Goal: Transaction & Acquisition: Purchase product/service

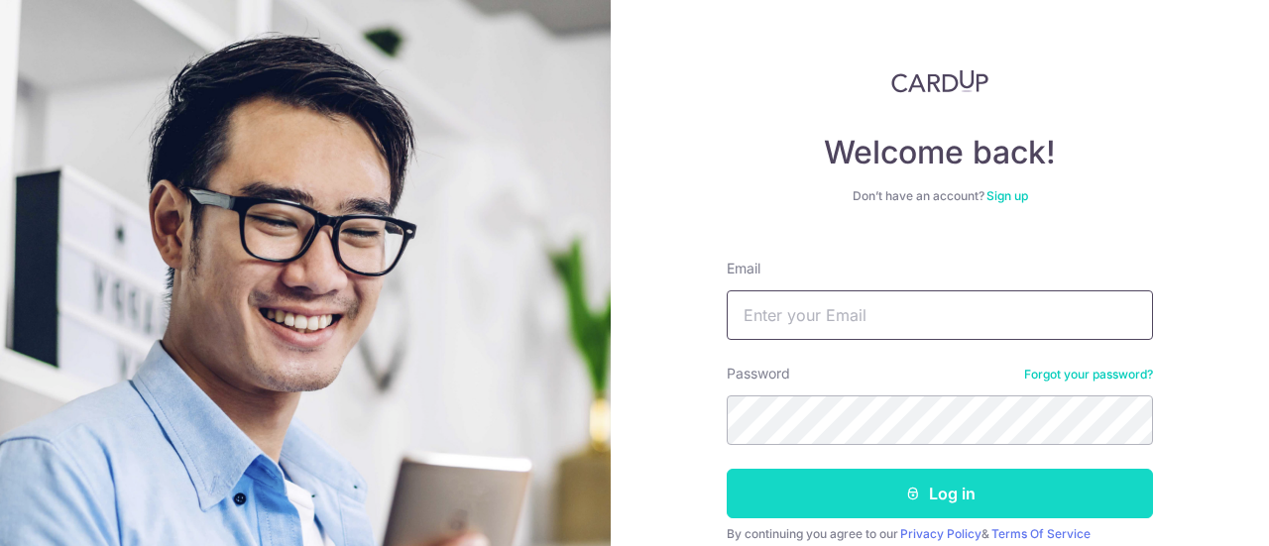
type input "eugenechua2@gmail.com"
click at [809, 494] on button "Log in" at bounding box center [940, 494] width 426 height 50
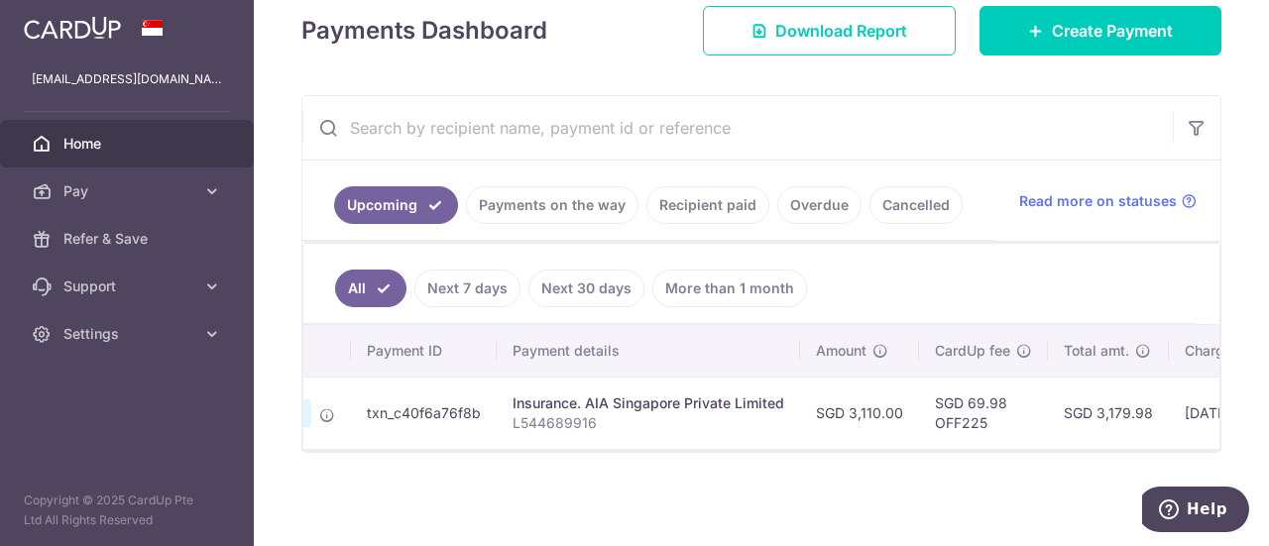
scroll to position [0, 222]
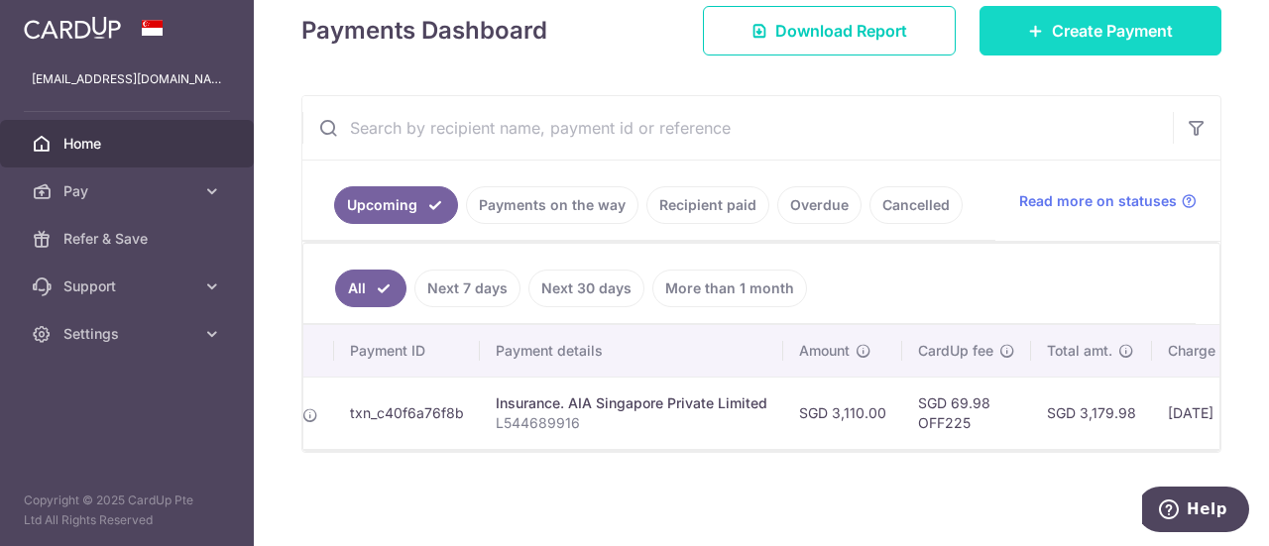
click at [994, 33] on link "Create Payment" at bounding box center [1101, 31] width 242 height 50
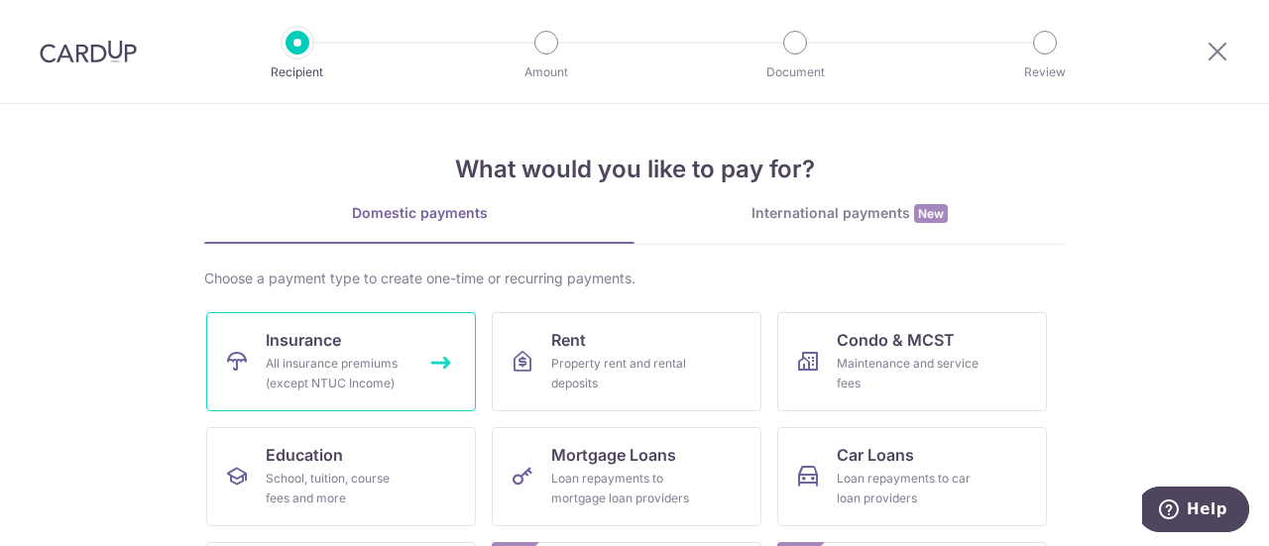
click at [385, 379] on div "All insurance premiums (except NTUC Income)" at bounding box center [337, 374] width 143 height 40
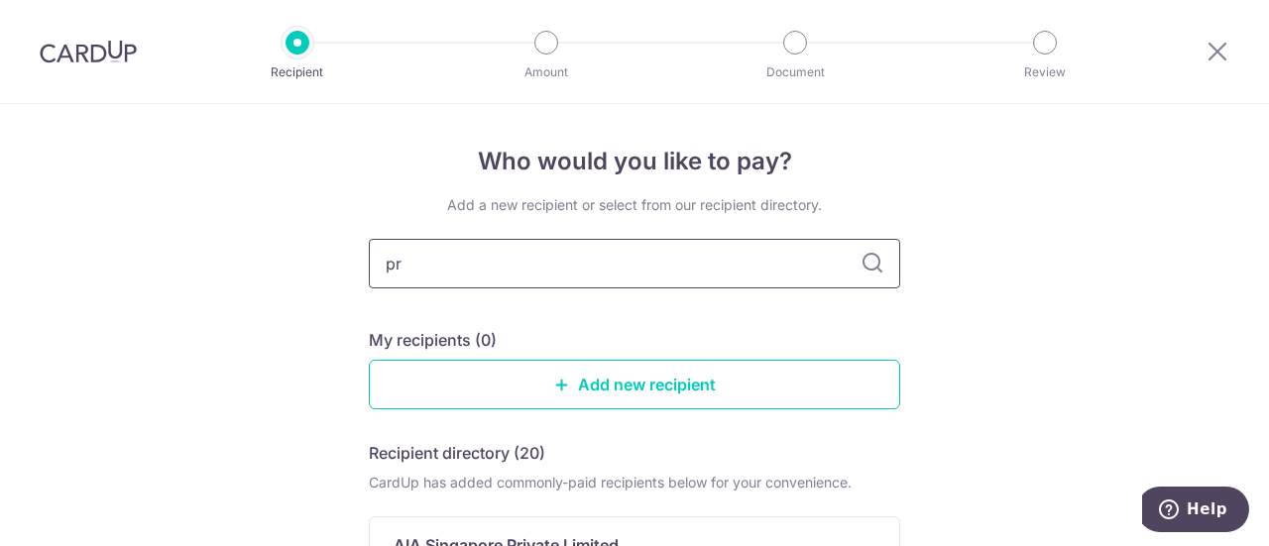
type input "pru"
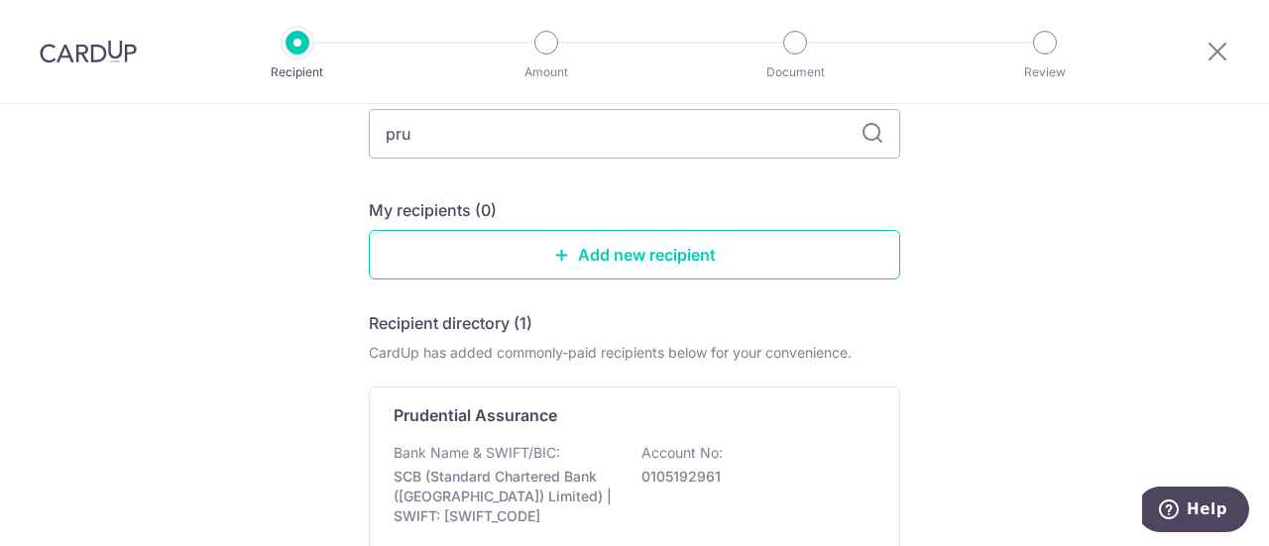
scroll to position [198, 0]
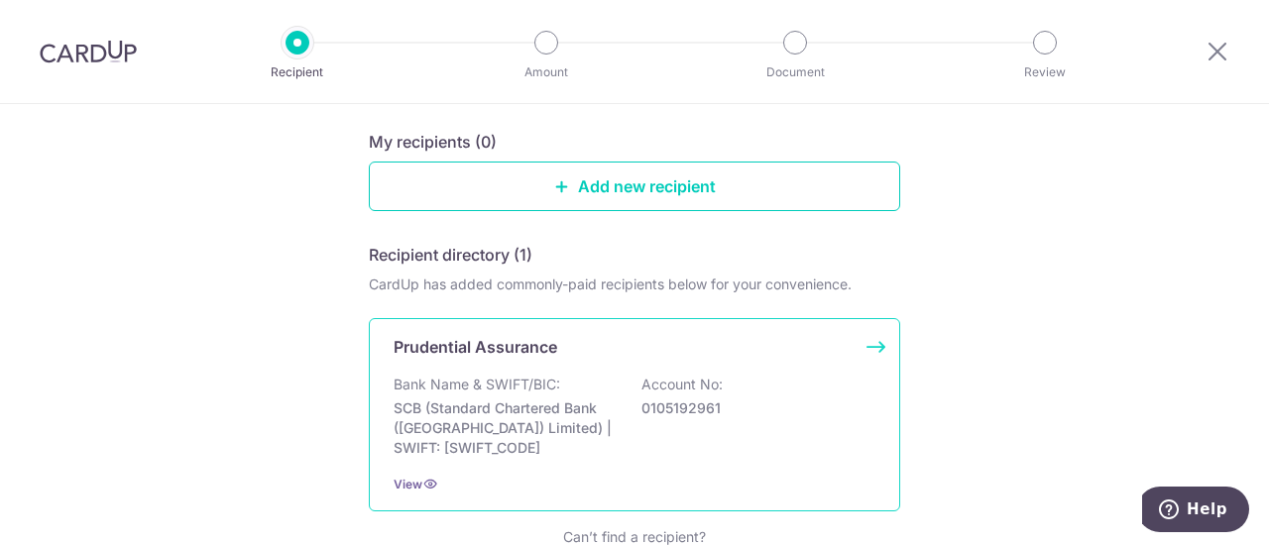
click at [462, 345] on p "Prudential Assurance" at bounding box center [476, 347] width 164 height 24
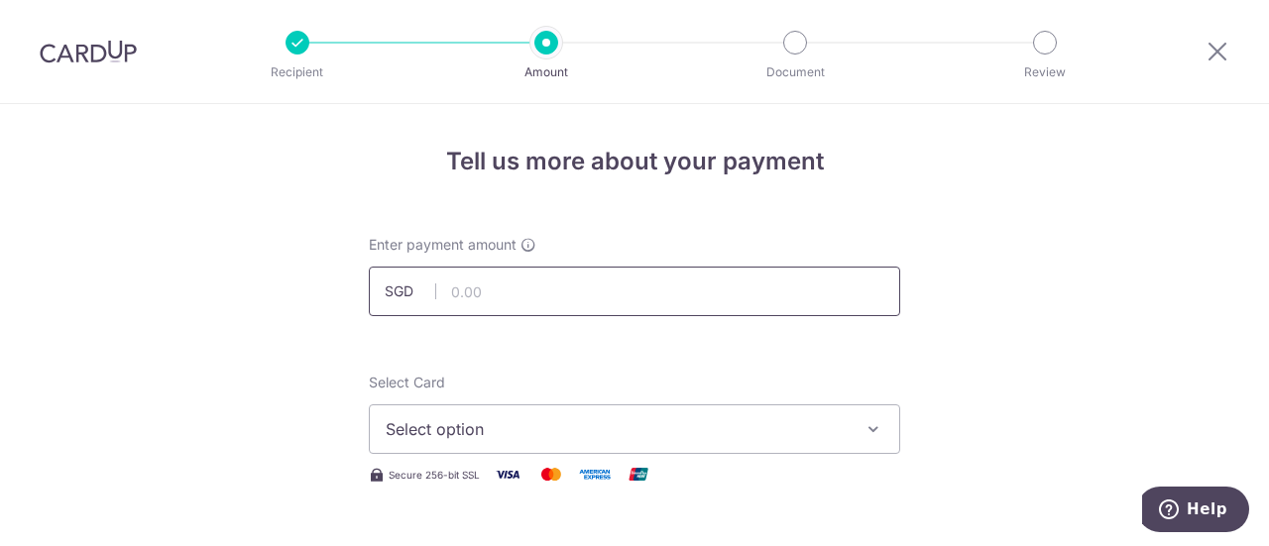
drag, startPoint x: 0, startPoint y: 0, endPoint x: 461, endPoint y: 298, distance: 549.3
click at [461, 298] on input "text" at bounding box center [634, 292] width 531 height 50
paste input "1,340.73"
type input "1,340.73"
click at [516, 422] on span "Select option" at bounding box center [617, 429] width 462 height 24
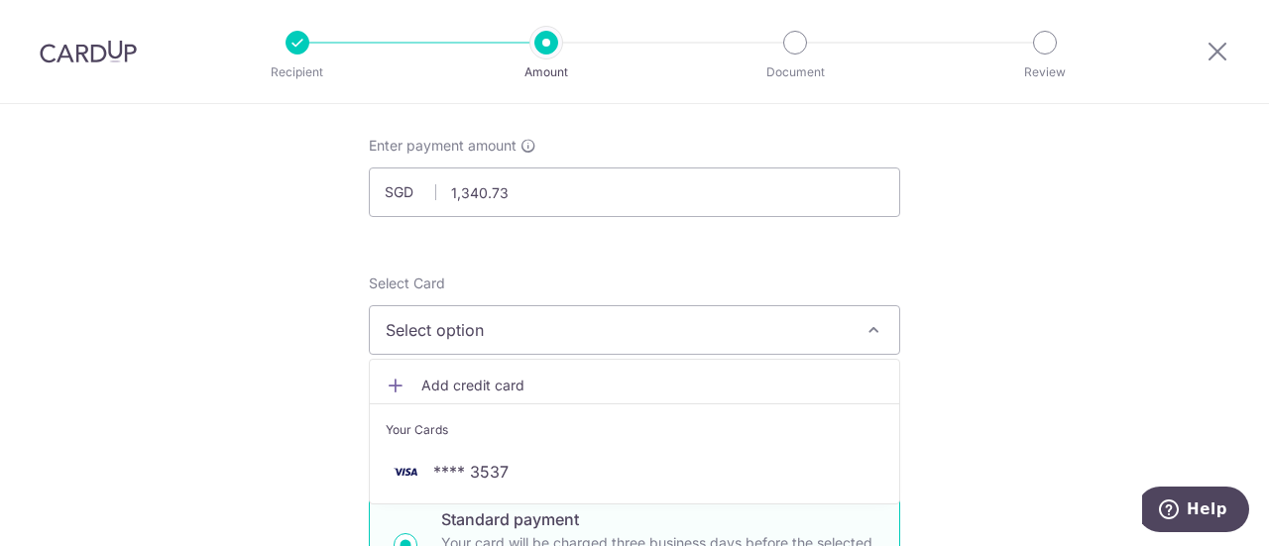
scroll to position [198, 0]
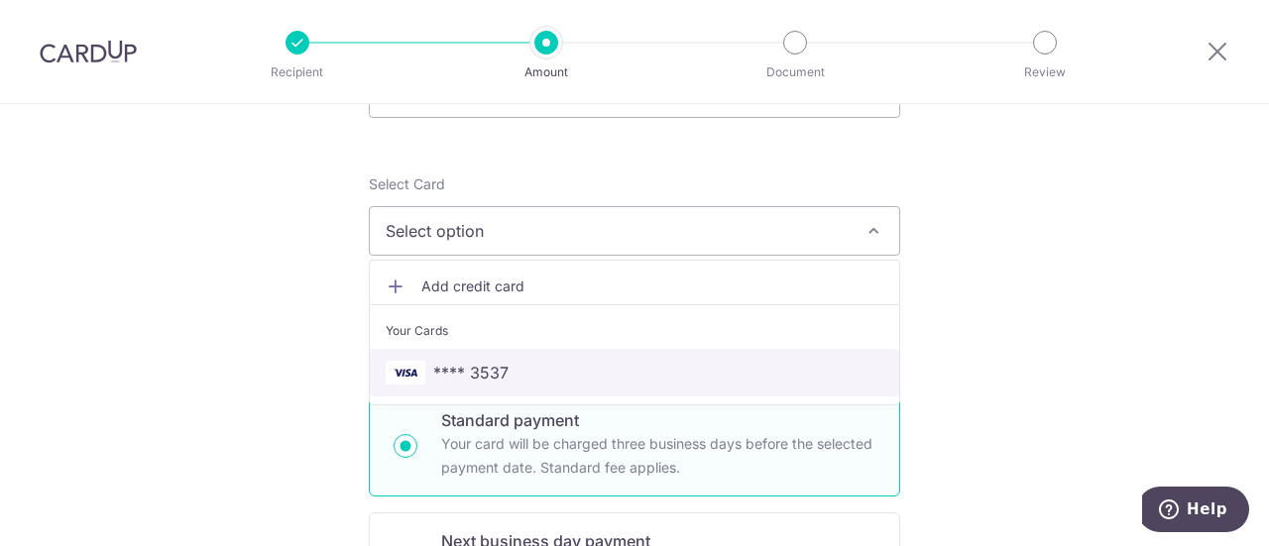
click at [468, 374] on span "**** 3537" at bounding box center [470, 373] width 75 height 24
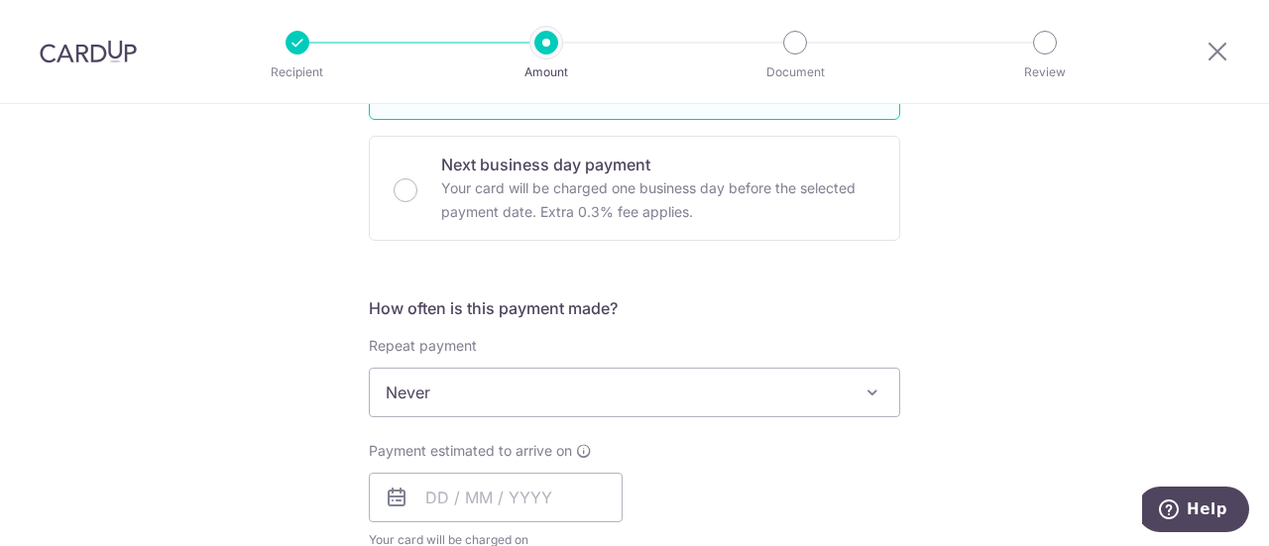
scroll to position [694, 0]
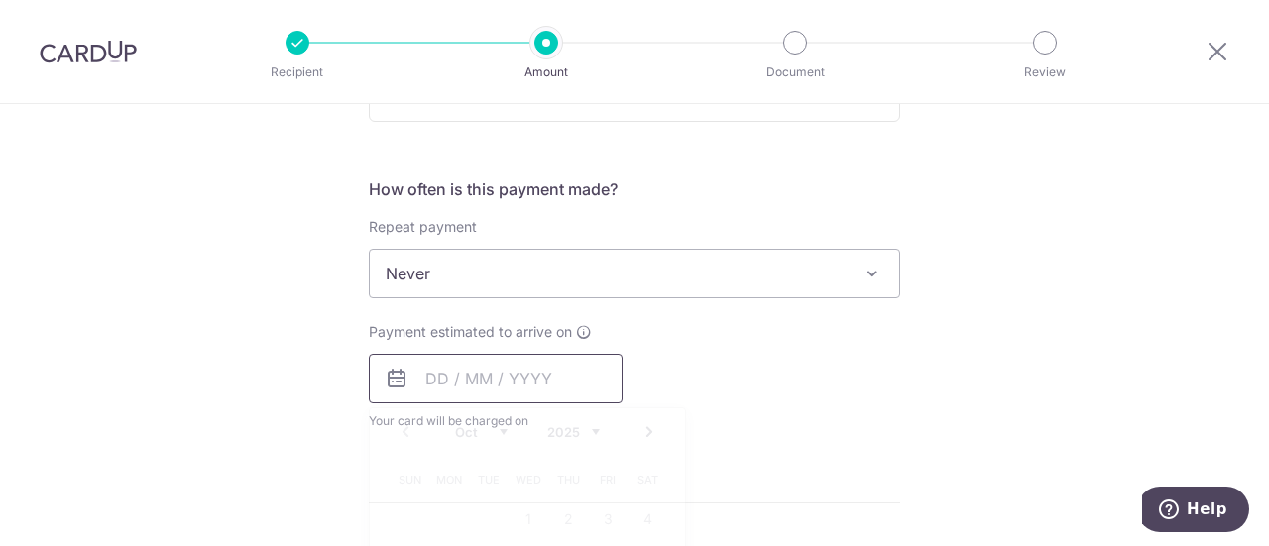
click at [407, 377] on input "text" at bounding box center [496, 379] width 254 height 50
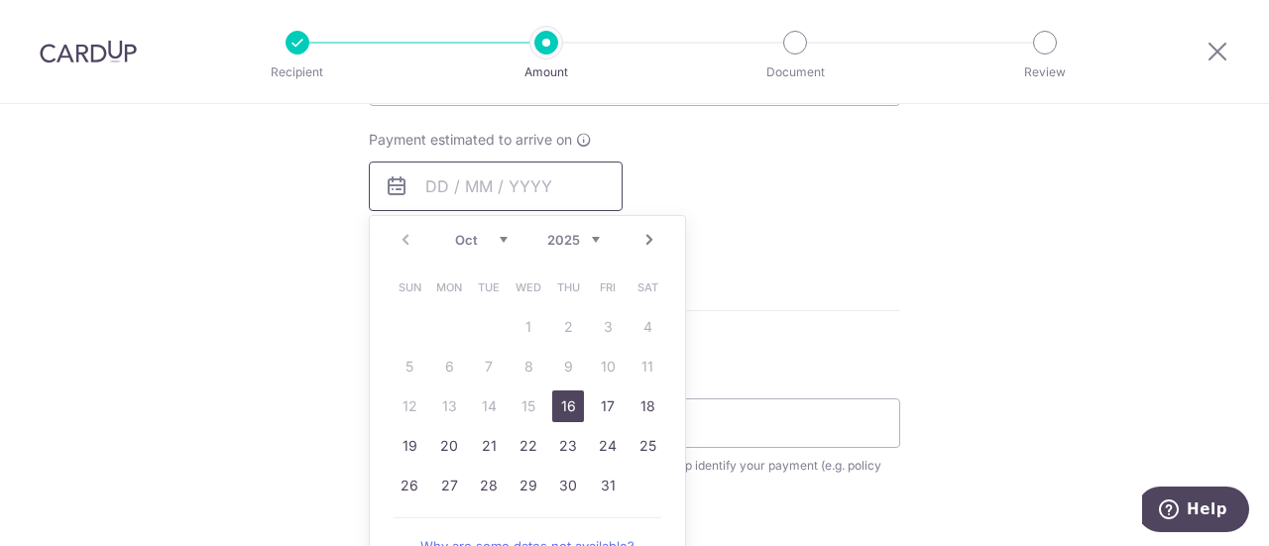
scroll to position [892, 0]
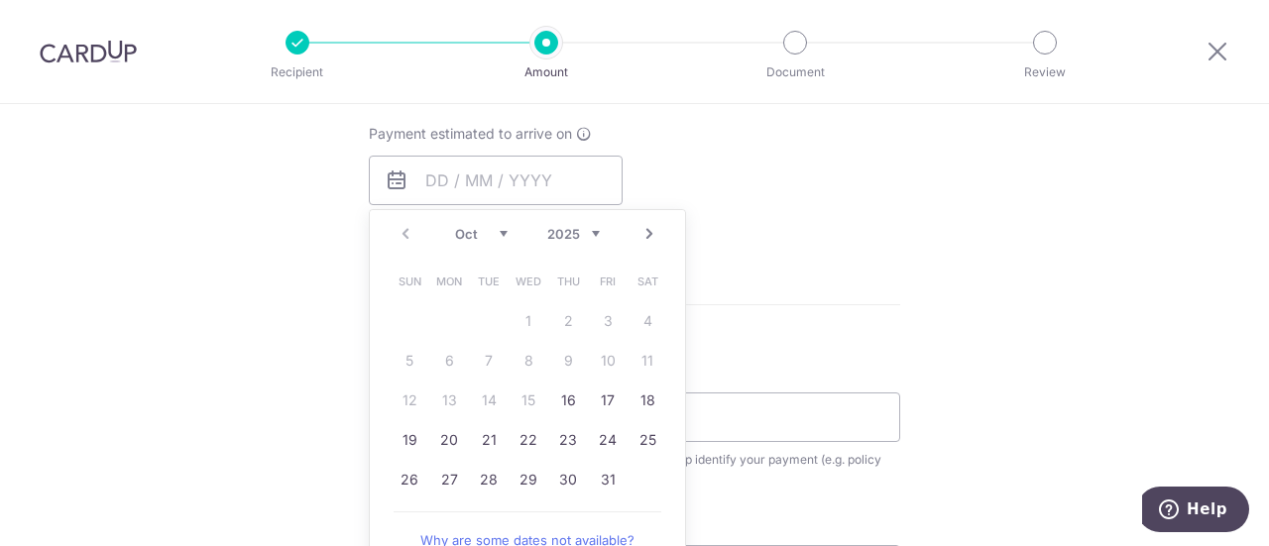
click at [646, 237] on link "Next" at bounding box center [650, 234] width 24 height 24
click at [406, 402] on link "9" at bounding box center [410, 401] width 32 height 32
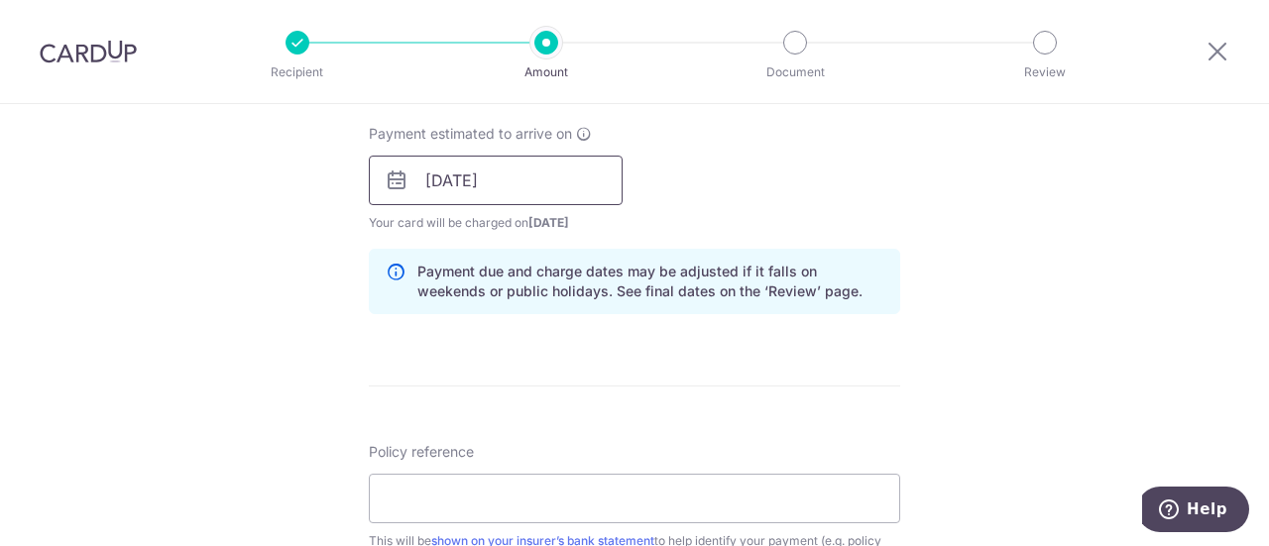
click at [530, 176] on input "09/11/2025" at bounding box center [496, 181] width 254 height 50
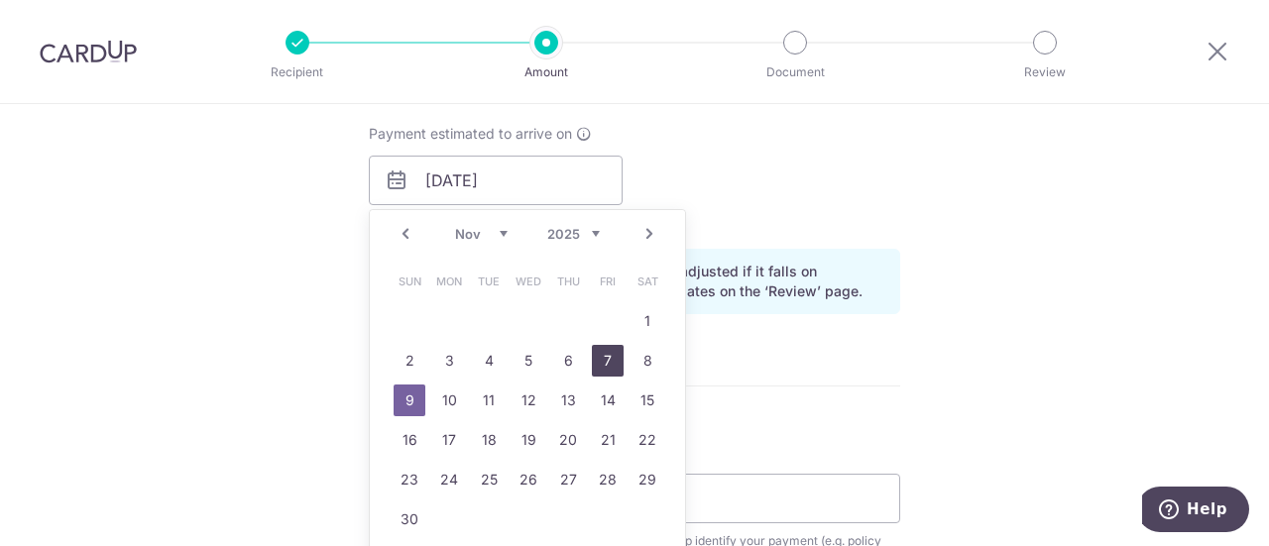
click at [605, 361] on link "7" at bounding box center [608, 361] width 32 height 32
type input "[DATE]"
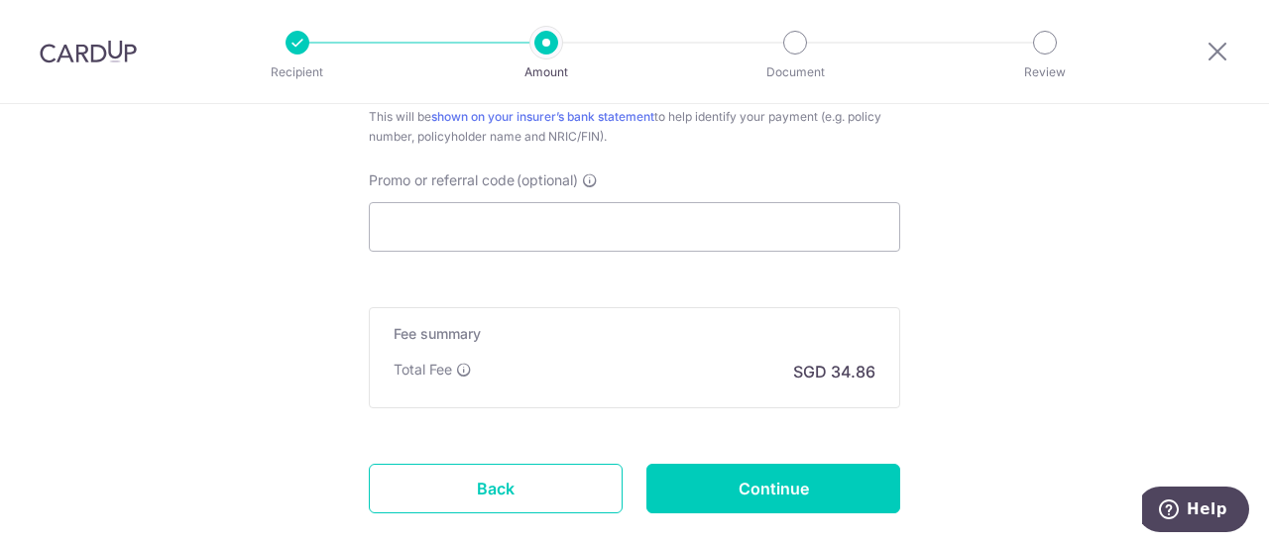
scroll to position [1190, 0]
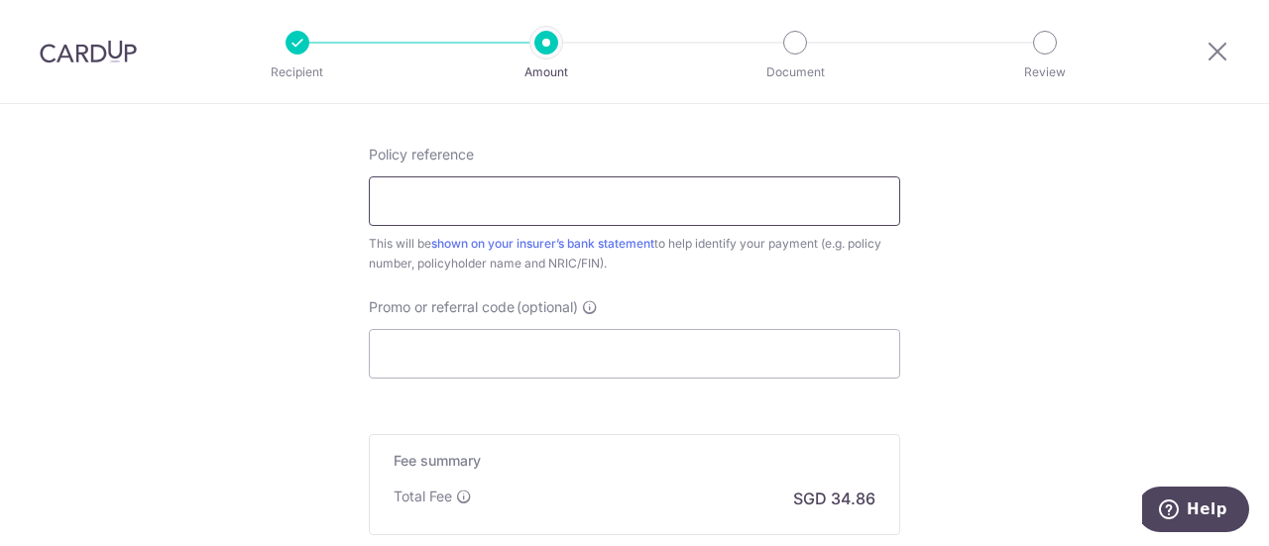
click at [454, 208] on input "Policy reference" at bounding box center [634, 202] width 531 height 50
click at [411, 208] on input "Policy reference" at bounding box center [634, 202] width 531 height 50
paste input "52171156"
type input "52171156"
click at [384, 350] on input "Promo or referral code (optional)" at bounding box center [634, 354] width 531 height 50
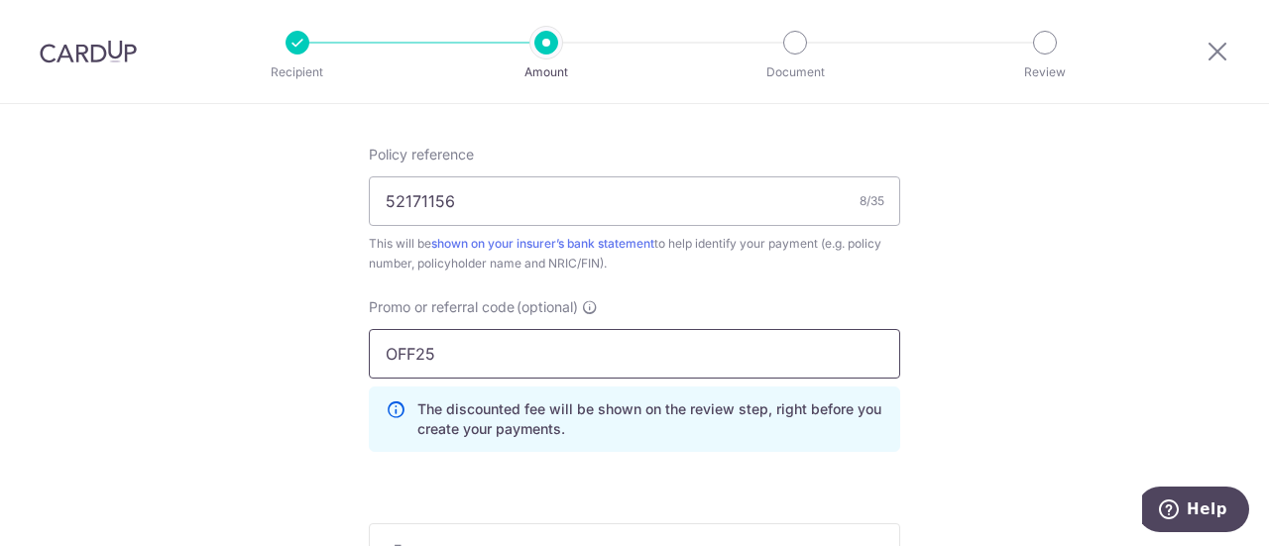
type input "OFF25"
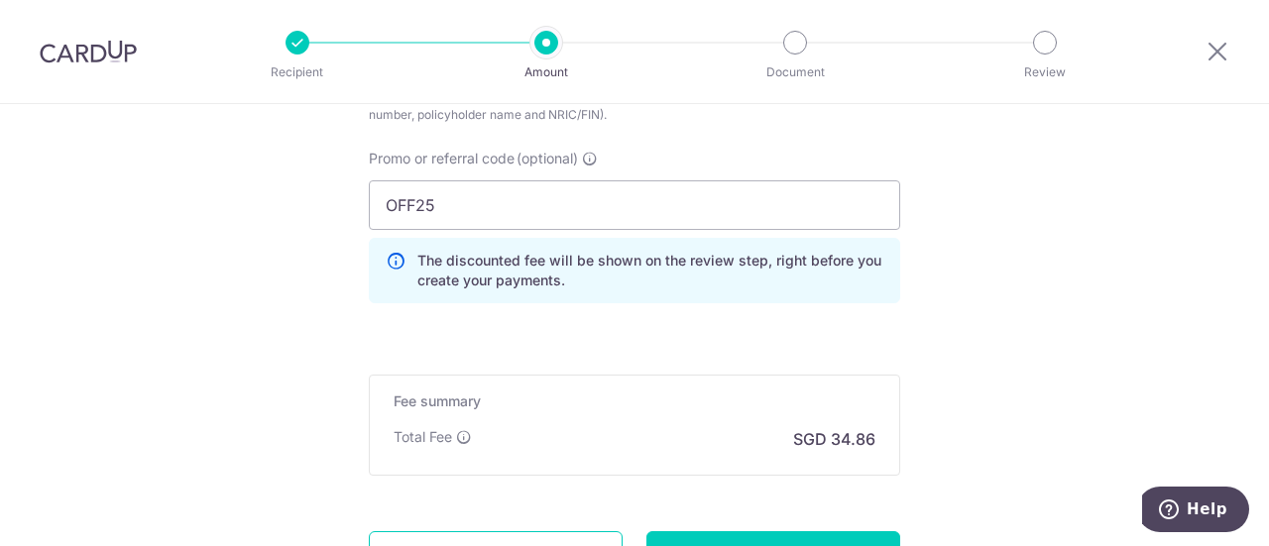
scroll to position [1487, 0]
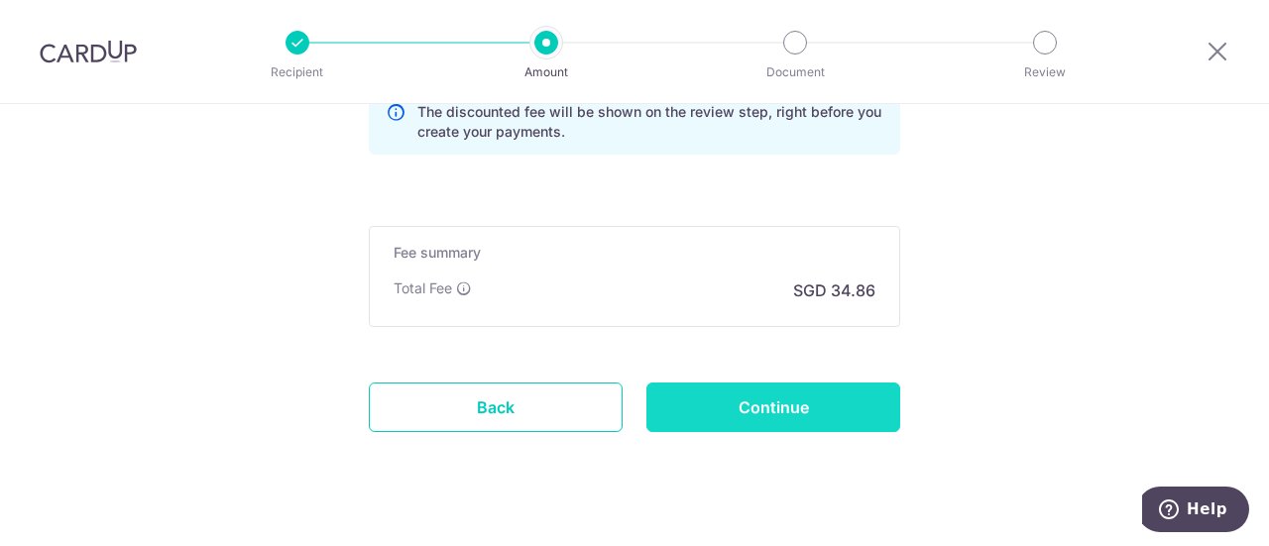
click at [752, 405] on input "Continue" at bounding box center [774, 408] width 254 height 50
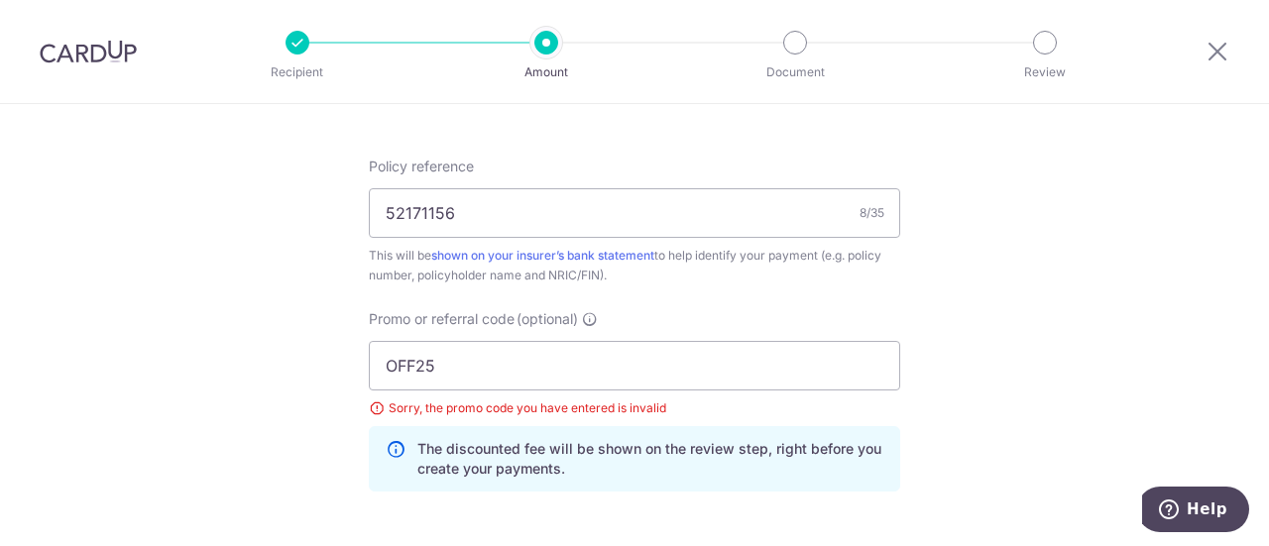
scroll to position [1289, 0]
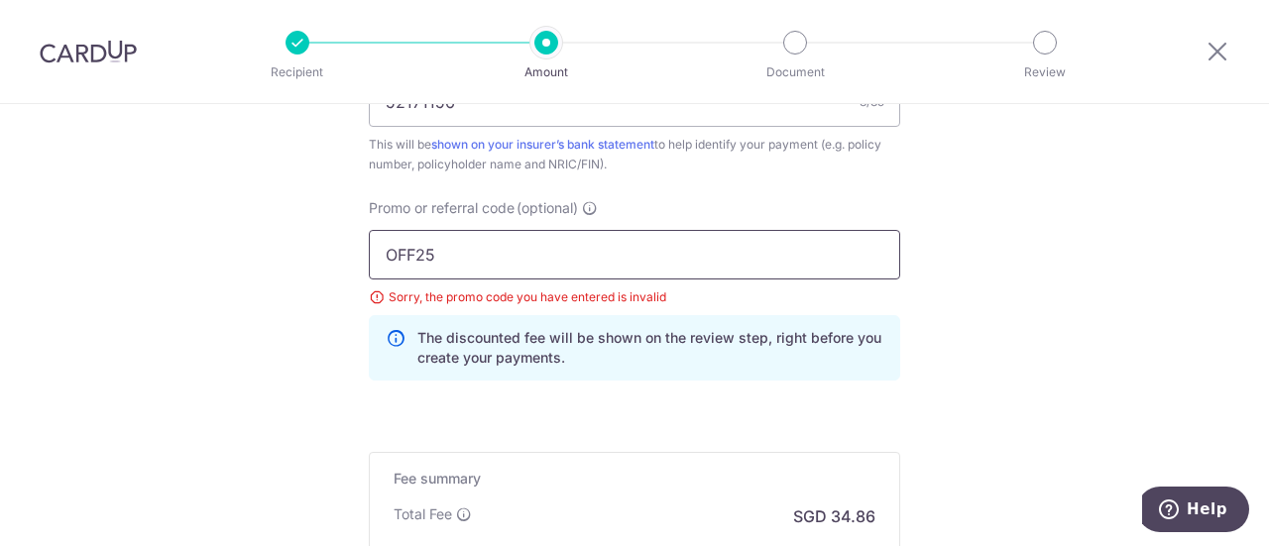
click at [418, 247] on input "OFF25" at bounding box center [634, 255] width 531 height 50
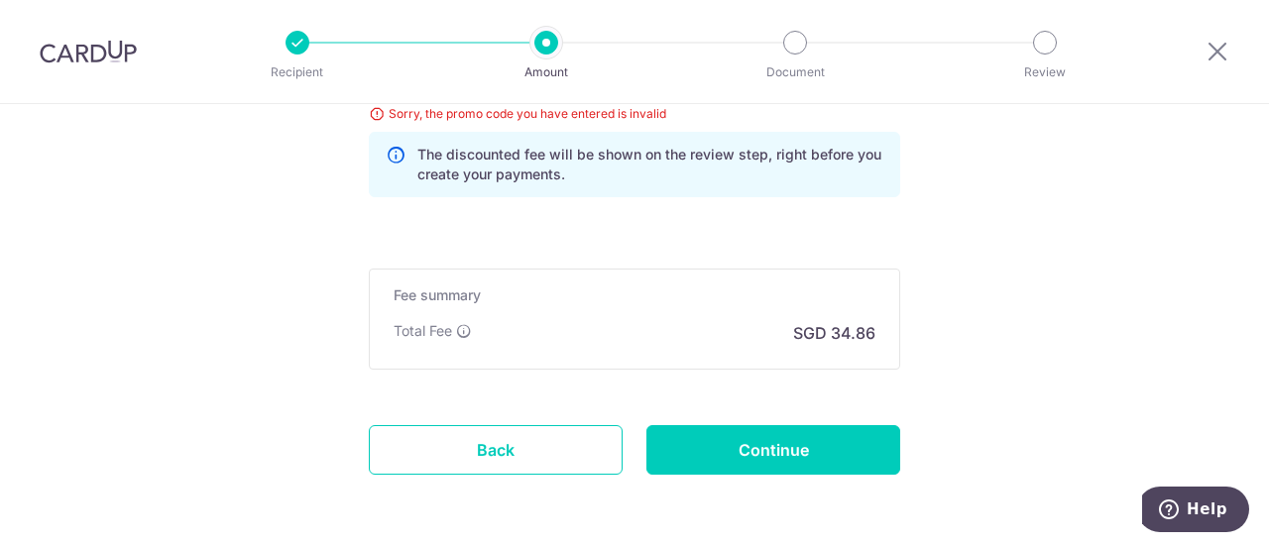
scroll to position [1544, 0]
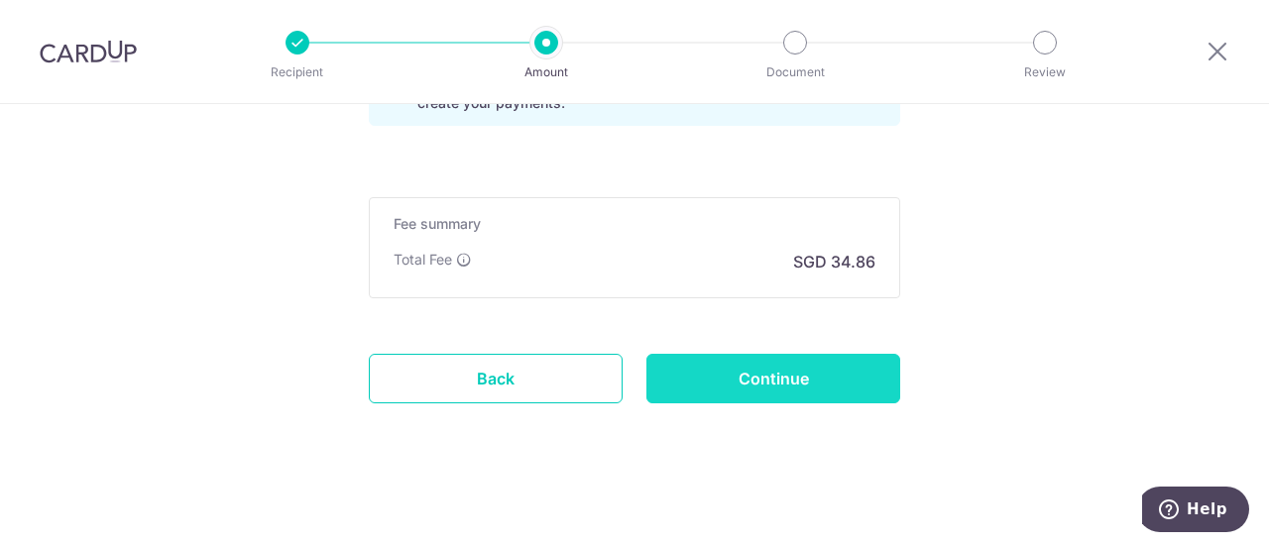
type input "OFF225"
click at [671, 372] on input "Continue" at bounding box center [774, 379] width 254 height 50
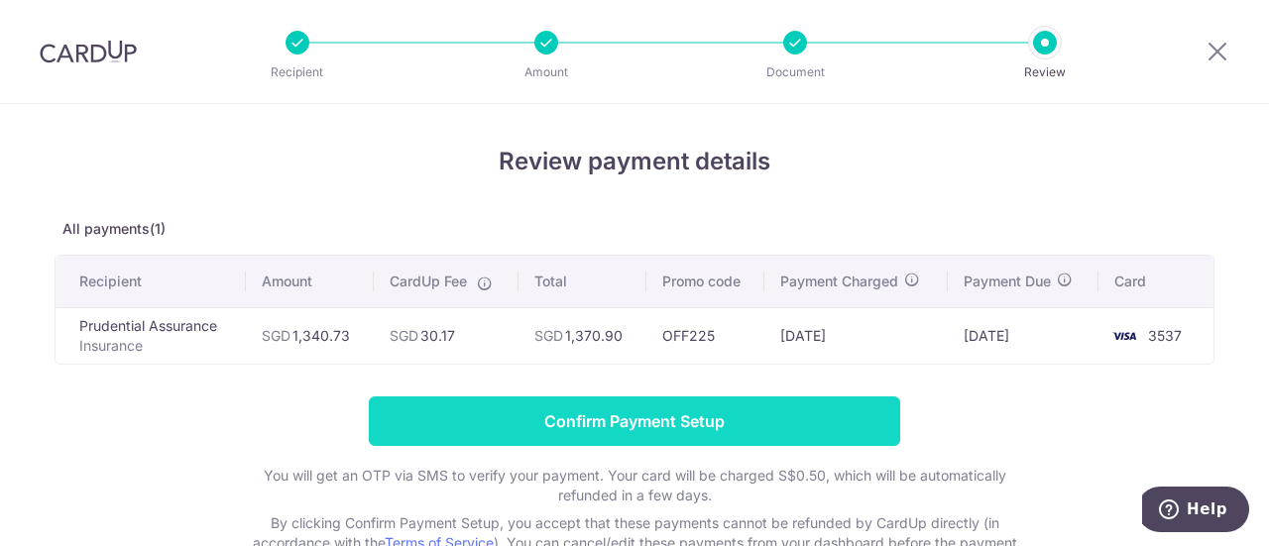
click at [671, 413] on input "Confirm Payment Setup" at bounding box center [634, 422] width 531 height 50
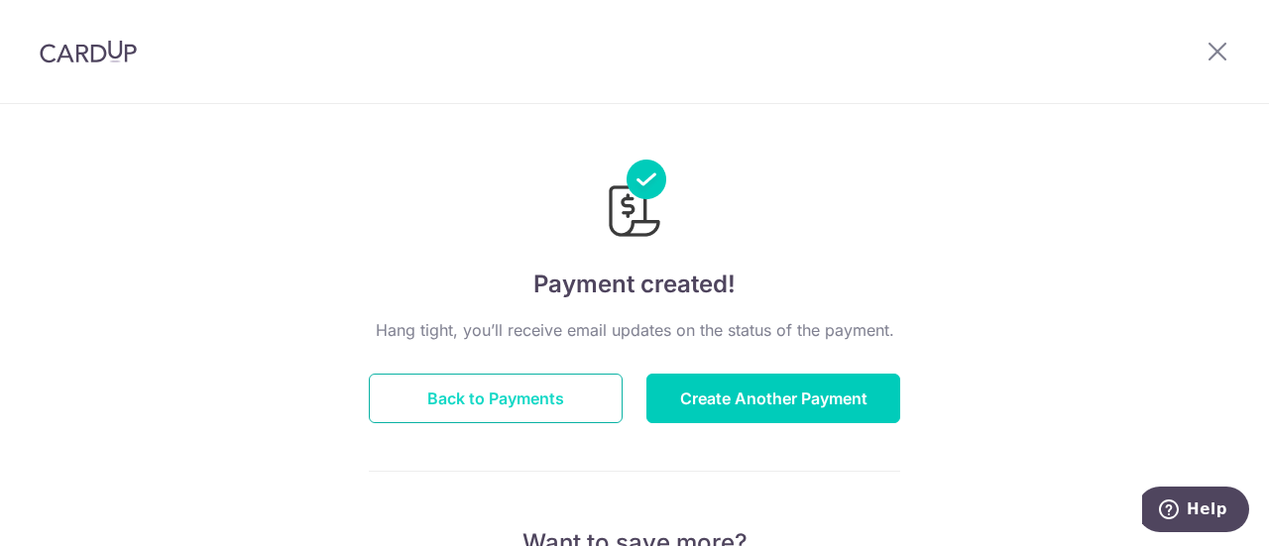
click at [506, 388] on button "Back to Payments" at bounding box center [496, 399] width 254 height 50
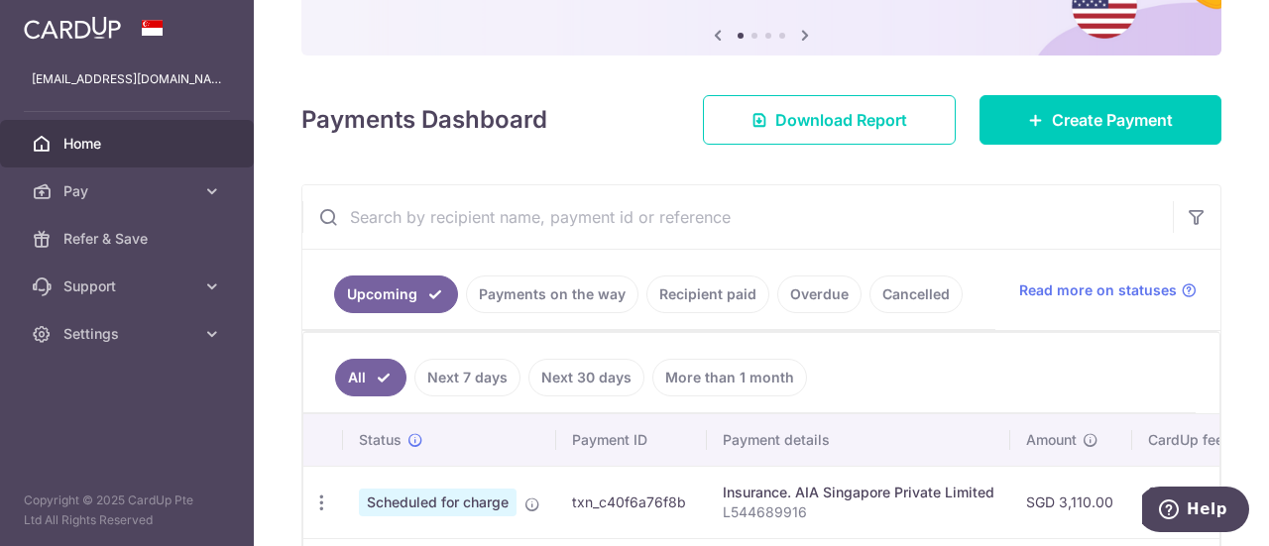
scroll to position [297, 0]
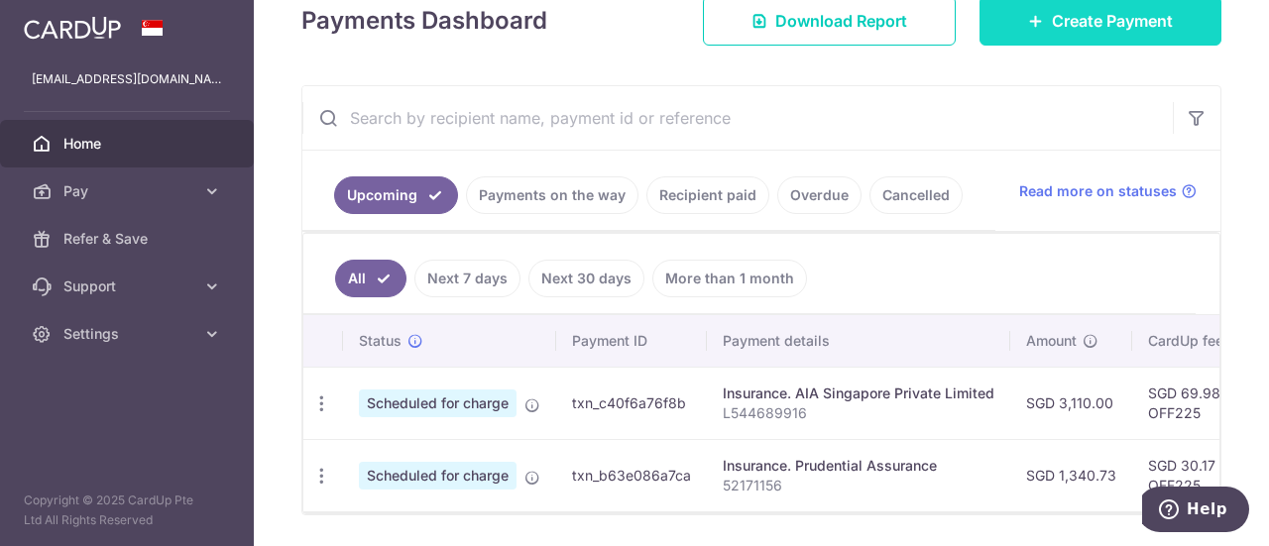
click at [1028, 25] on icon at bounding box center [1036, 21] width 16 height 16
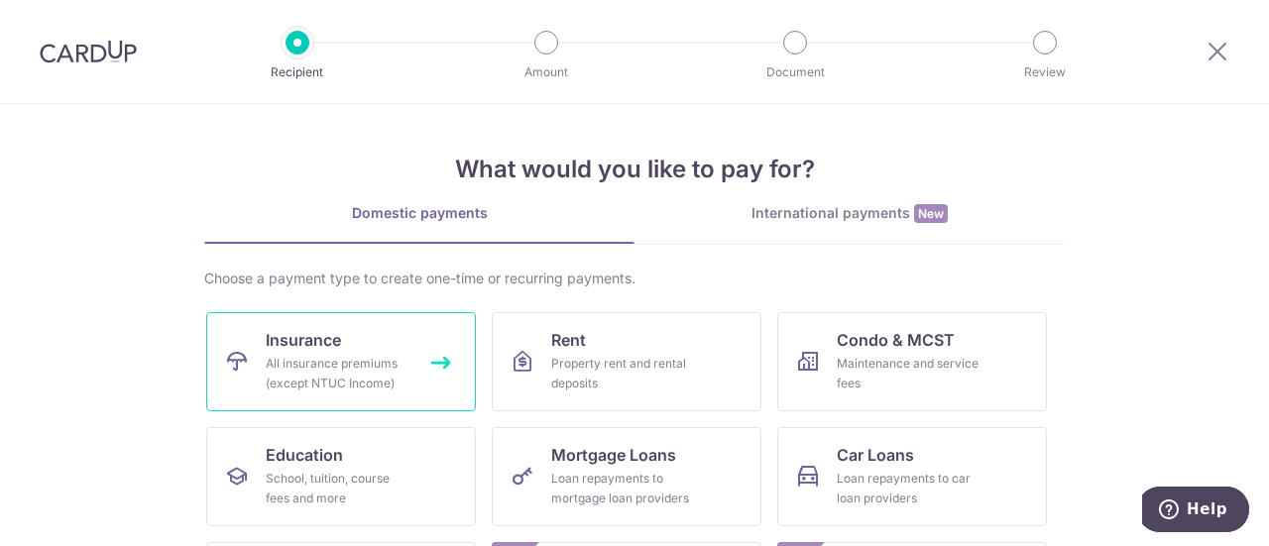
click at [387, 354] on div "All insurance premiums (except NTUC Income)" at bounding box center [337, 374] width 143 height 40
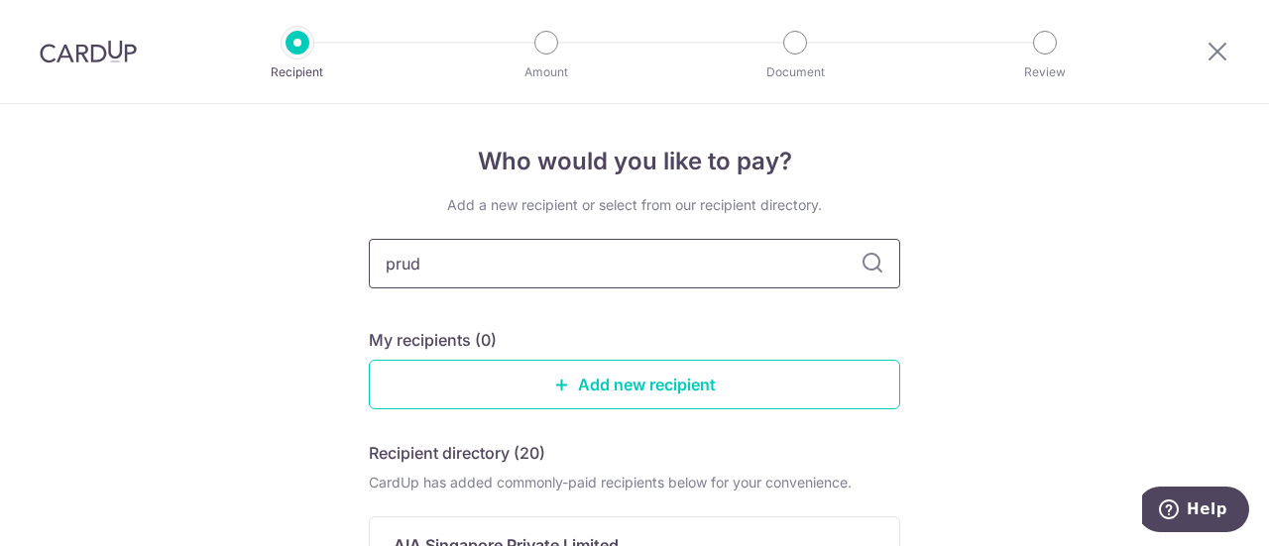
type input "prude"
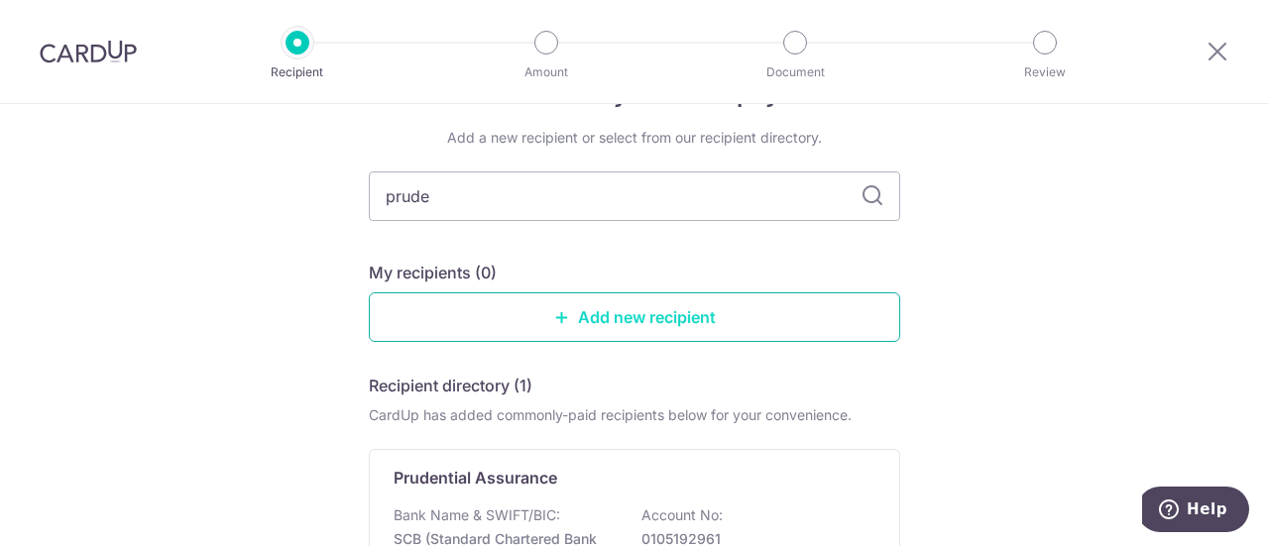
scroll to position [99, 0]
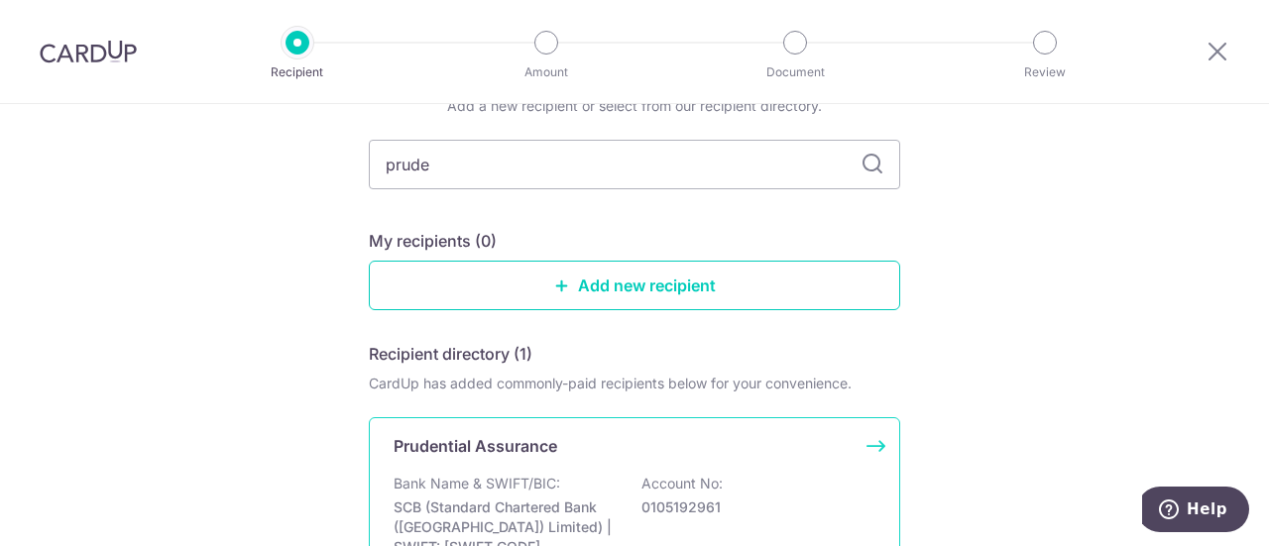
click at [440, 442] on p "Prudential Assurance" at bounding box center [476, 446] width 164 height 24
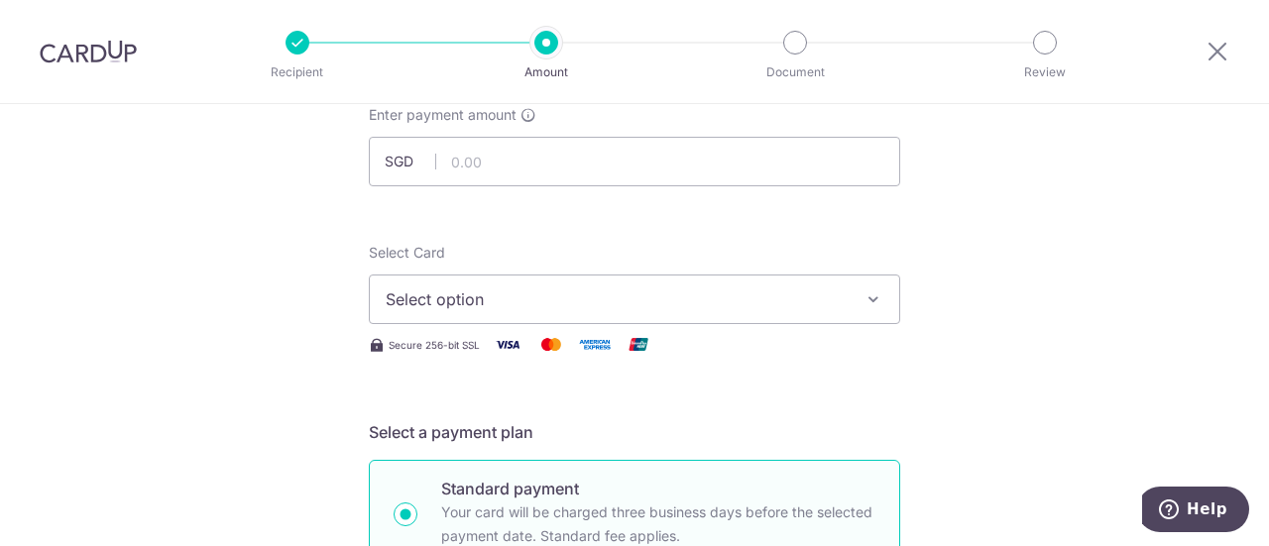
scroll to position [99, 0]
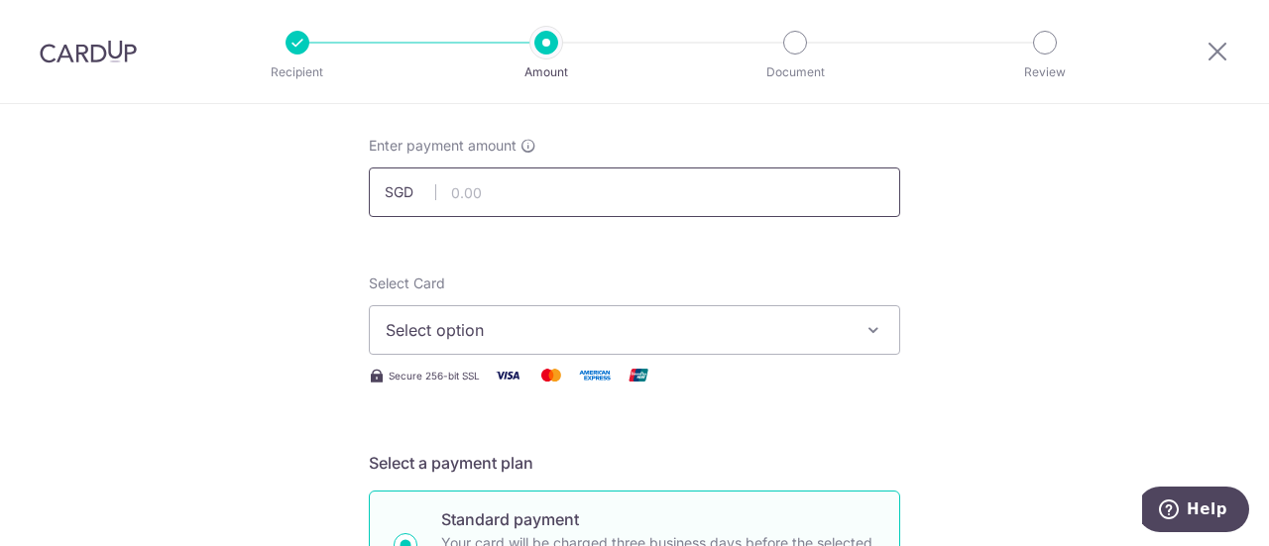
click at [533, 172] on input "text" at bounding box center [634, 193] width 531 height 50
paste input "1,519.09"
type input "1,519.09"
click at [426, 340] on span "Select option" at bounding box center [617, 330] width 462 height 24
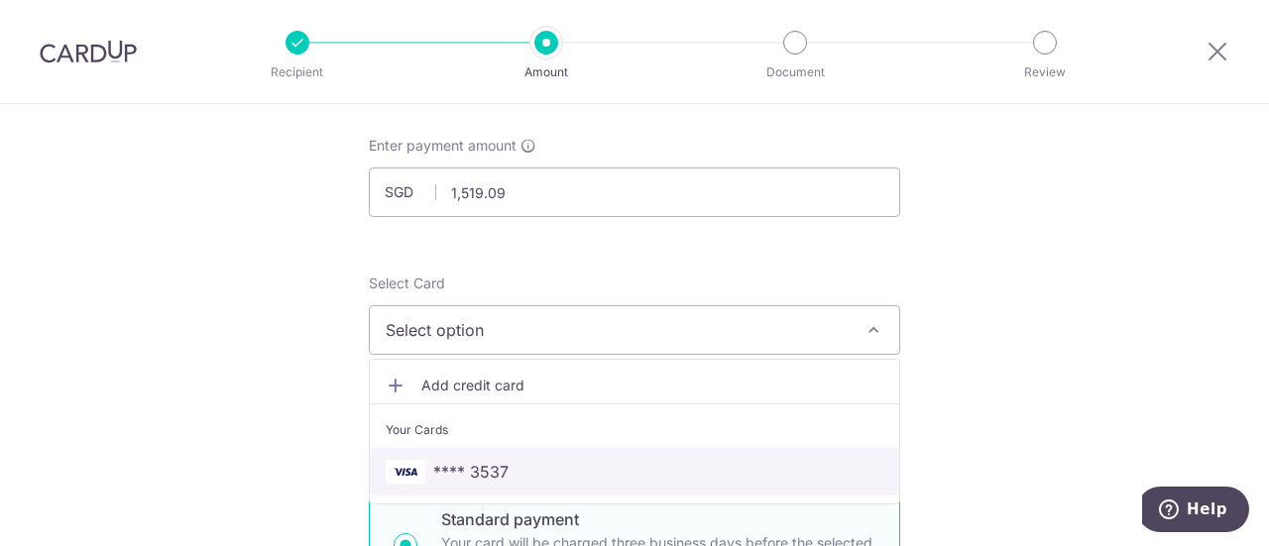
click at [429, 456] on link "**** 3537" at bounding box center [635, 472] width 530 height 48
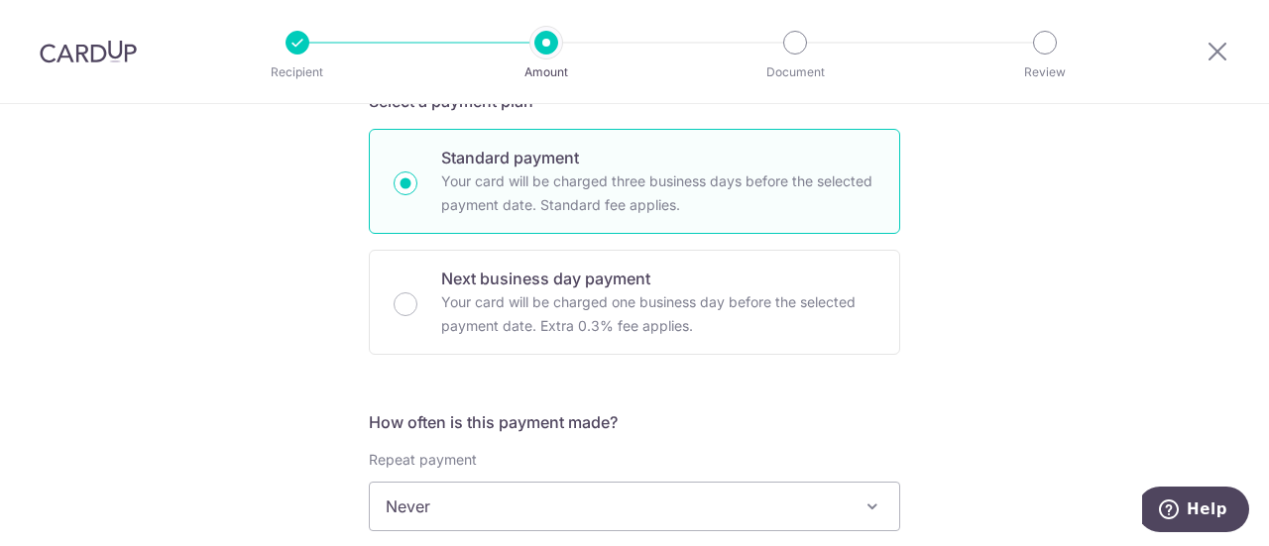
scroll to position [694, 0]
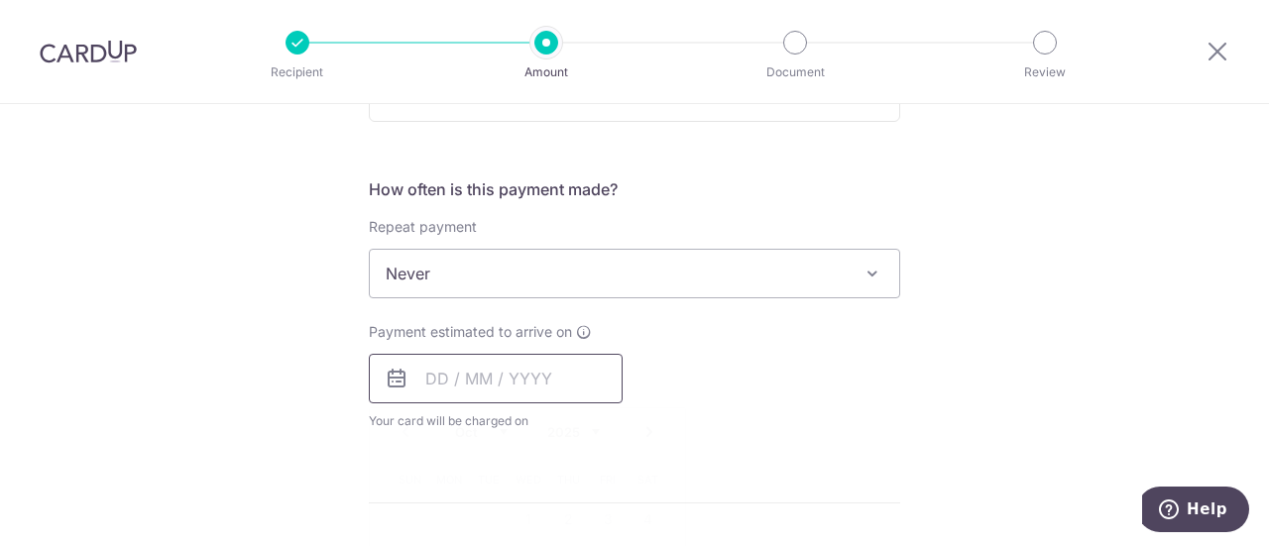
click at [454, 374] on input "text" at bounding box center [496, 379] width 254 height 50
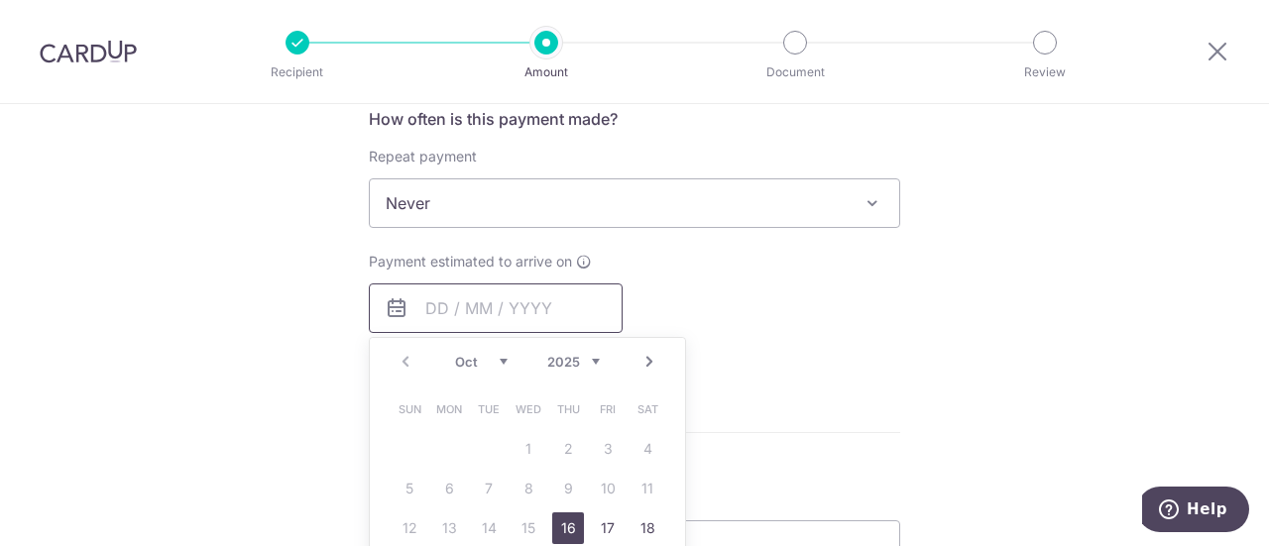
scroll to position [793, 0]
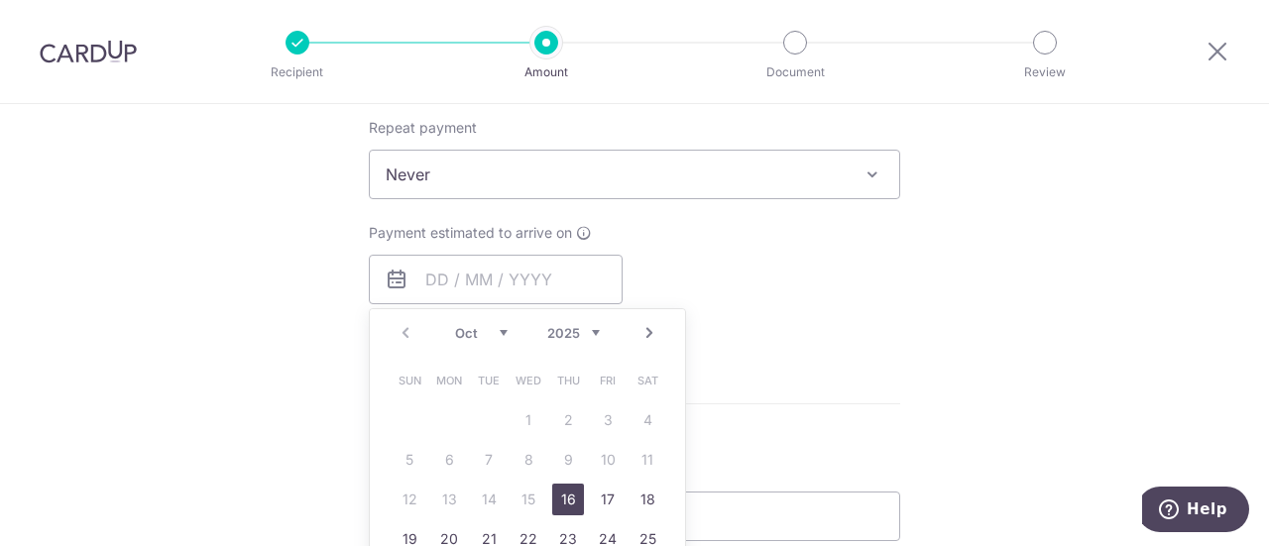
click at [643, 326] on link "Next" at bounding box center [650, 333] width 24 height 24
click at [483, 455] on link "4" at bounding box center [489, 460] width 32 height 32
type input "[DATE]"
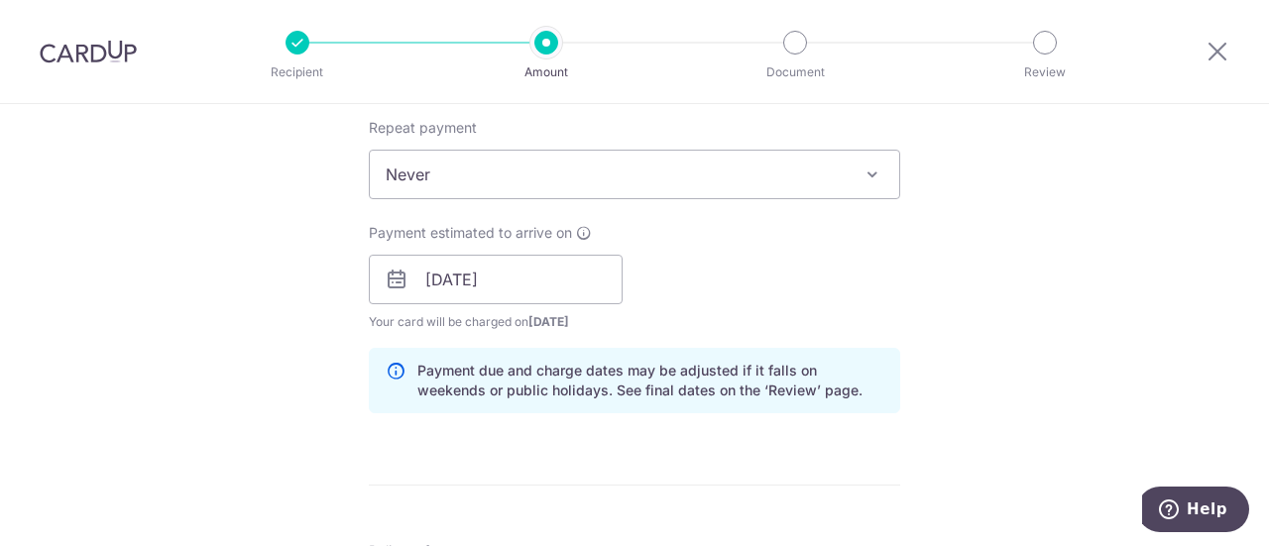
scroll to position [892, 0]
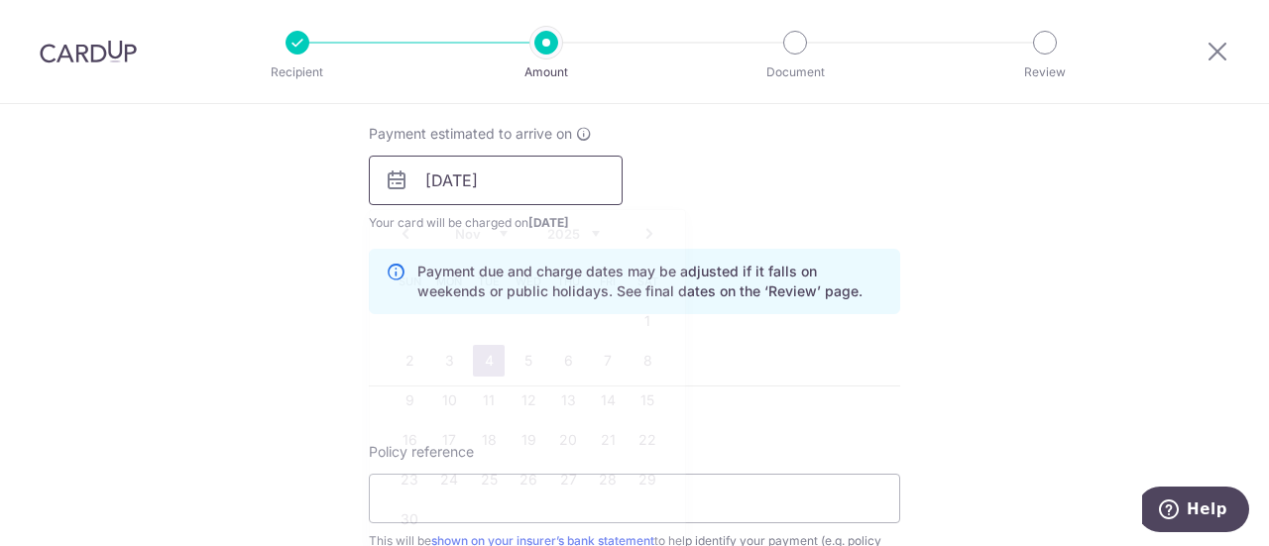
click at [510, 181] on input "[DATE]" at bounding box center [496, 181] width 254 height 50
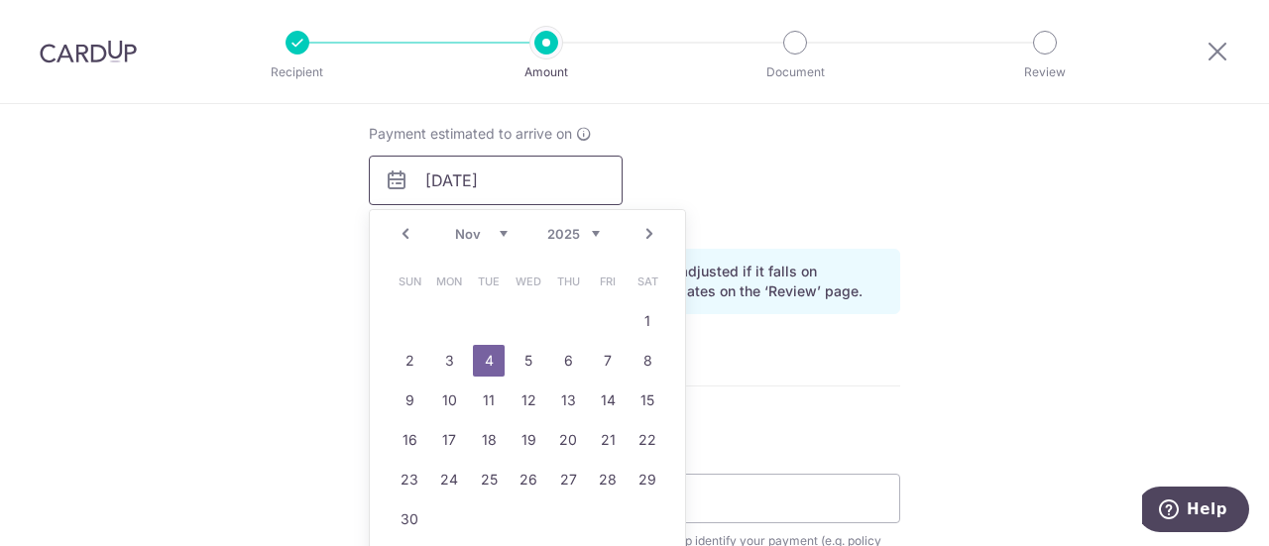
click at [510, 181] on input "[DATE]" at bounding box center [496, 181] width 254 height 50
click at [470, 187] on input "[DATE]" at bounding box center [496, 181] width 254 height 50
click at [181, 256] on div "Tell us more about your payment Enter payment amount SGD 1,519.09 1519.09 Selec…" at bounding box center [634, 149] width 1269 height 1875
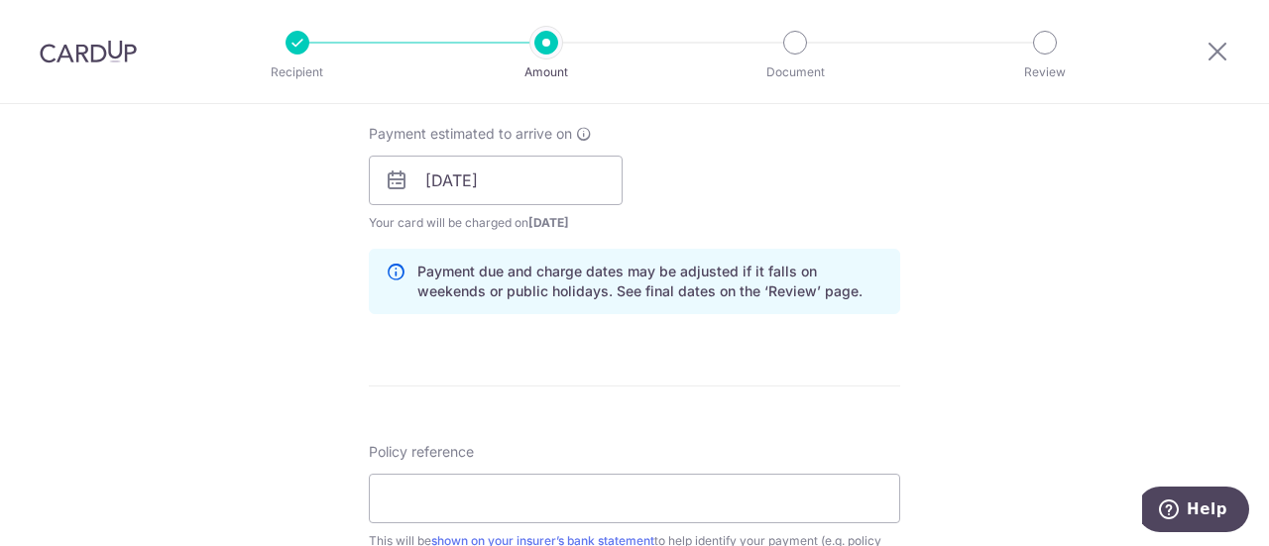
click at [395, 270] on icon at bounding box center [396, 282] width 20 height 40
click at [495, 158] on input "[DATE]" at bounding box center [496, 181] width 254 height 50
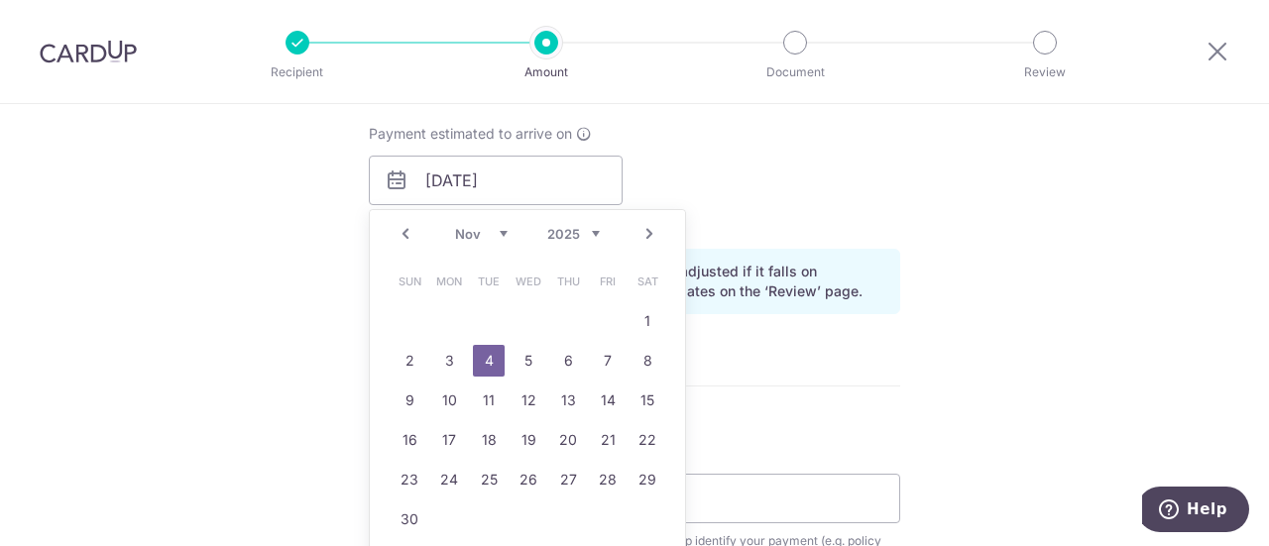
click at [288, 226] on div "Tell us more about your payment Enter payment amount SGD 1,519.09 1519.09 Selec…" at bounding box center [634, 149] width 1269 height 1875
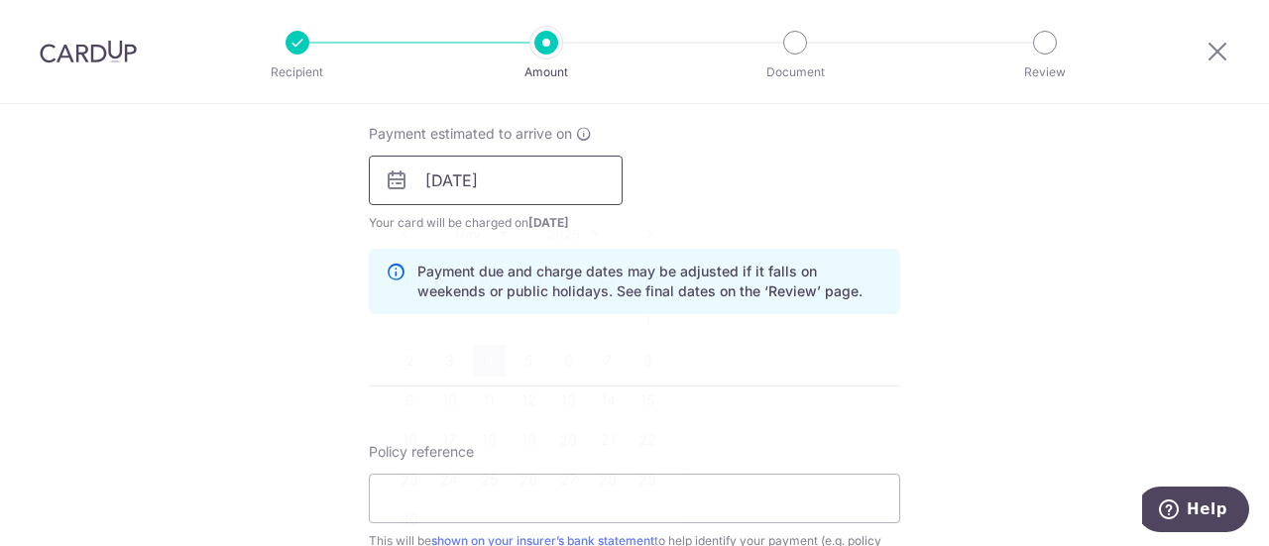
click at [464, 177] on input "[DATE]" at bounding box center [496, 181] width 254 height 50
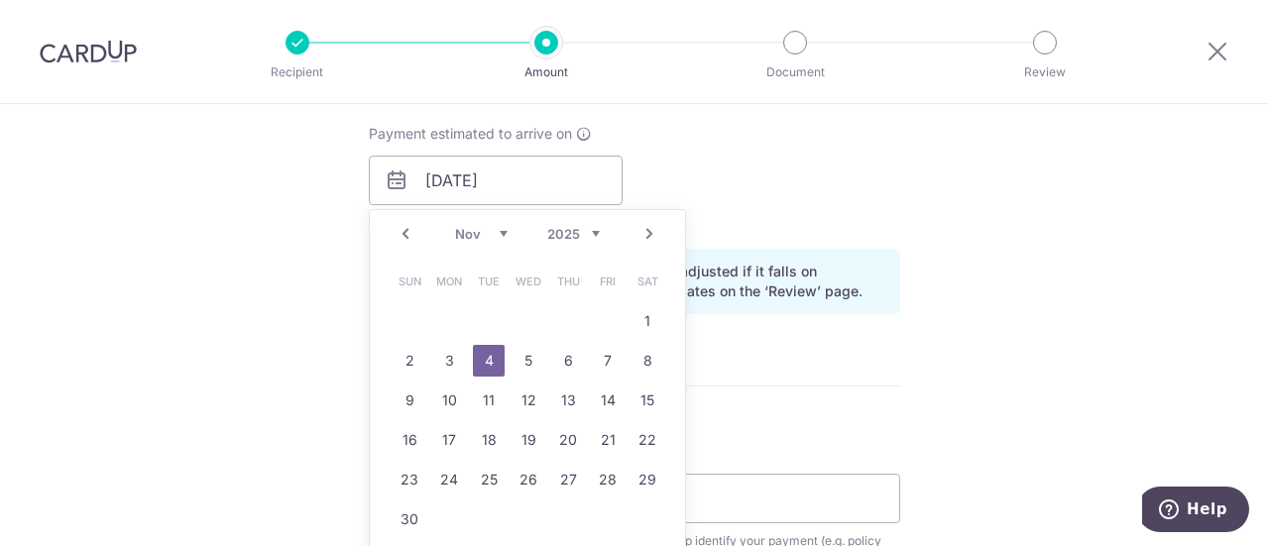
click at [404, 241] on link "Prev" at bounding box center [406, 234] width 24 height 24
click at [644, 241] on link "Next" at bounding box center [650, 234] width 24 height 24
click at [284, 294] on div "Tell us more about your payment Enter payment amount SGD 1,519.09 1519.09 Selec…" at bounding box center [634, 149] width 1269 height 1875
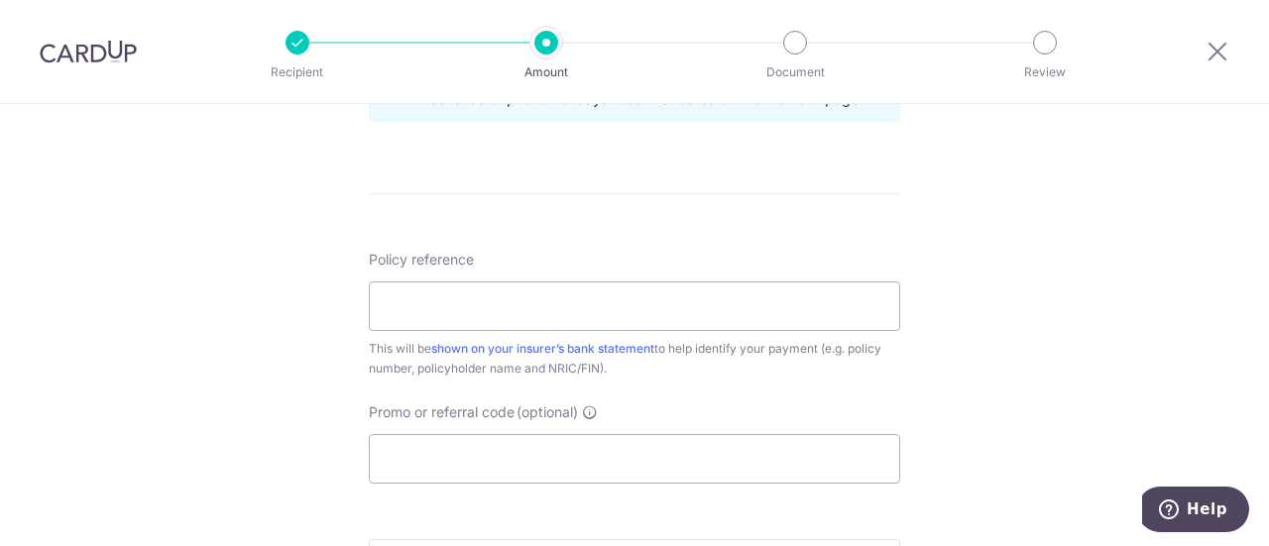
scroll to position [1091, 0]
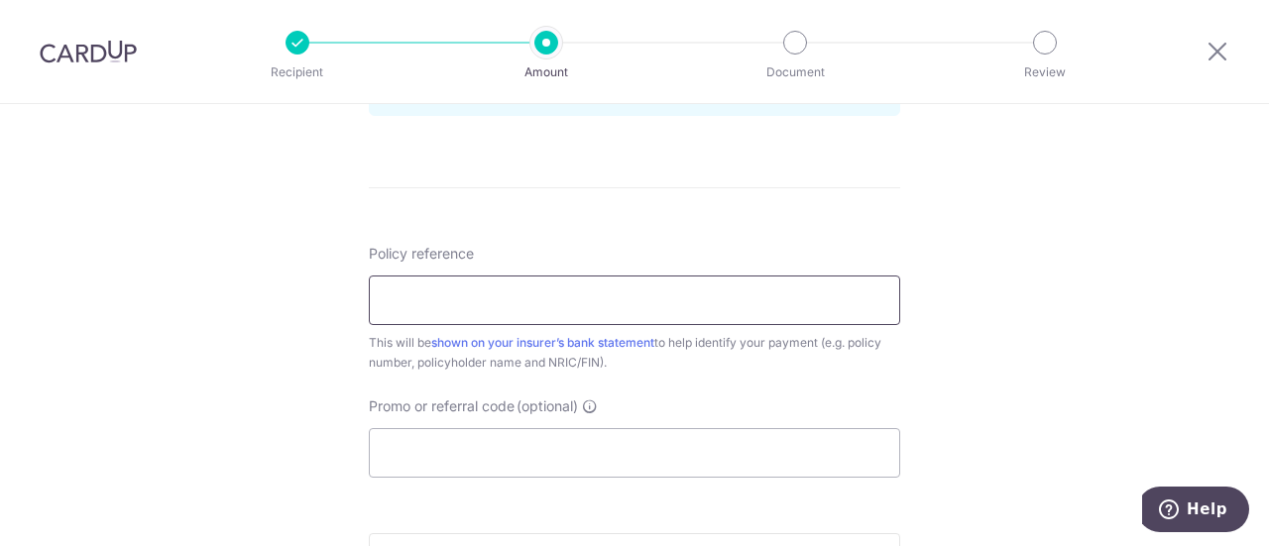
click at [421, 291] on input "Policy reference" at bounding box center [634, 301] width 531 height 50
paste input "60381141"
type input "60381141"
click at [468, 447] on input "Promo or referral code (optional)" at bounding box center [634, 453] width 531 height 50
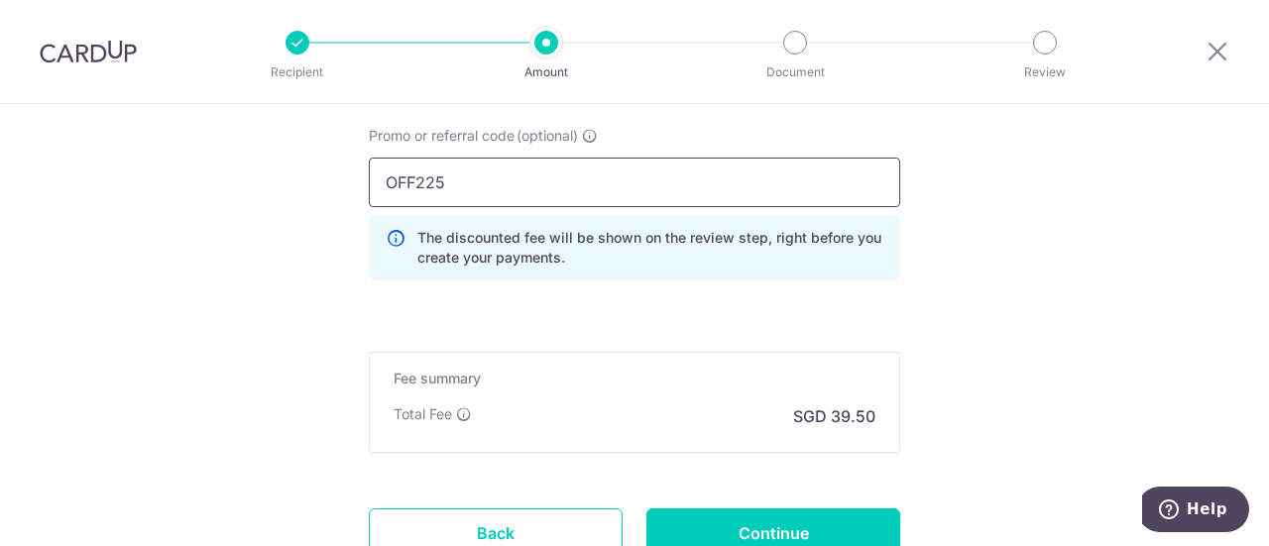
scroll to position [1487, 0]
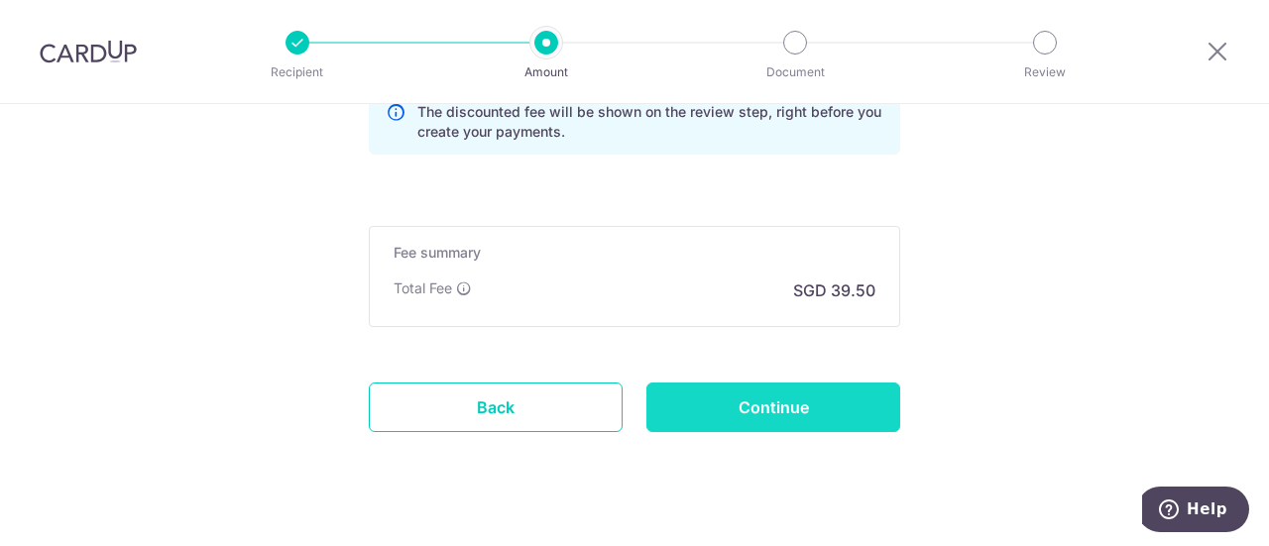
type input "OFF225"
click at [716, 410] on input "Continue" at bounding box center [774, 408] width 254 height 50
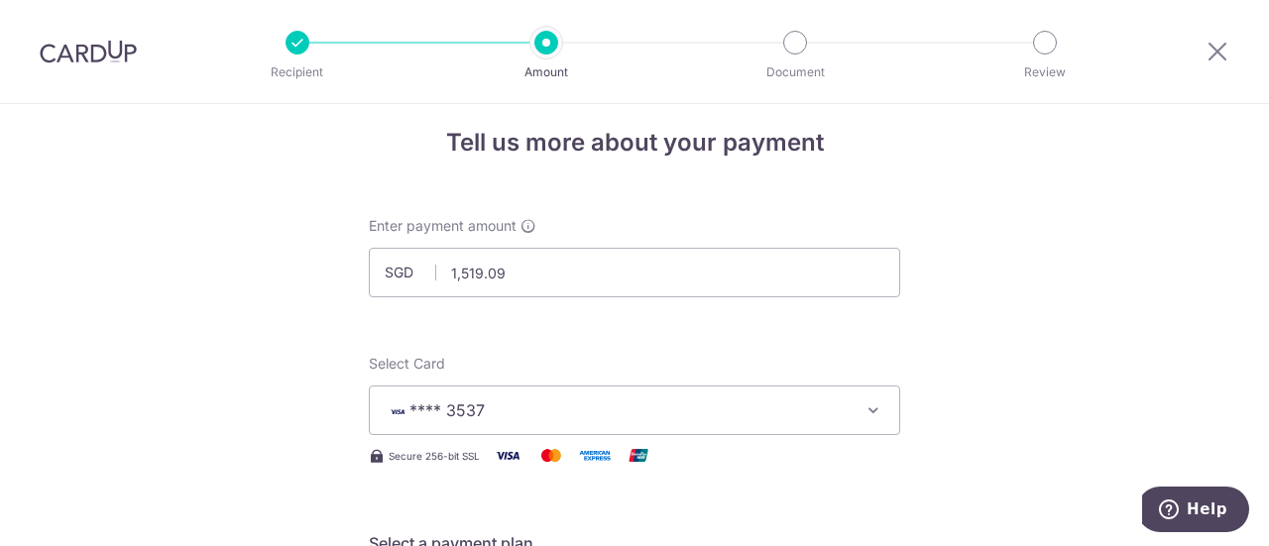
scroll to position [0, 0]
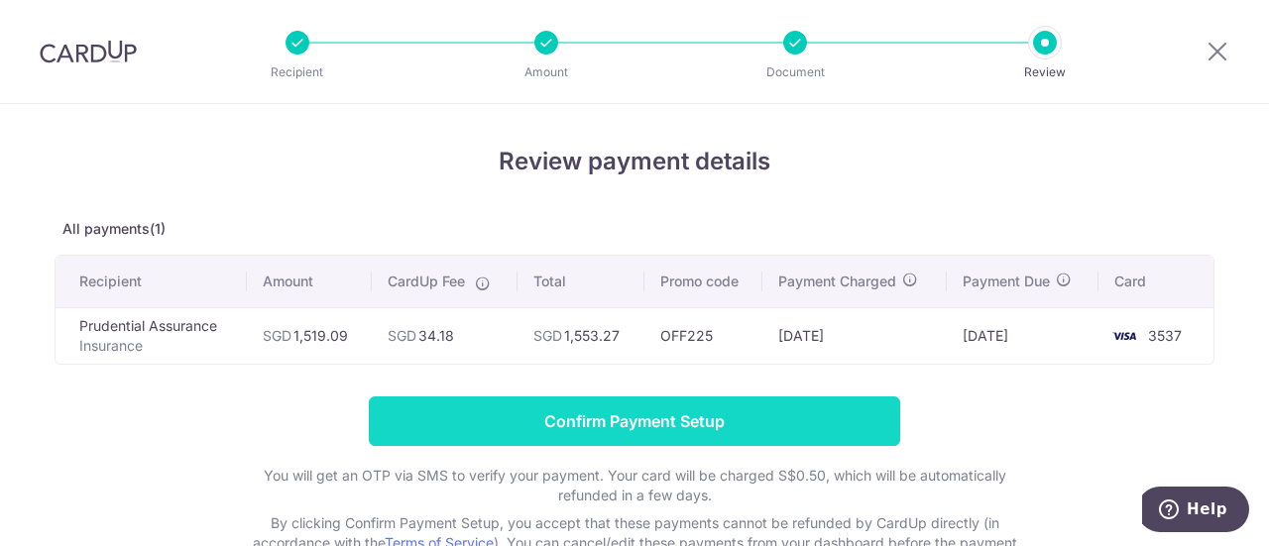
click at [664, 413] on input "Confirm Payment Setup" at bounding box center [634, 422] width 531 height 50
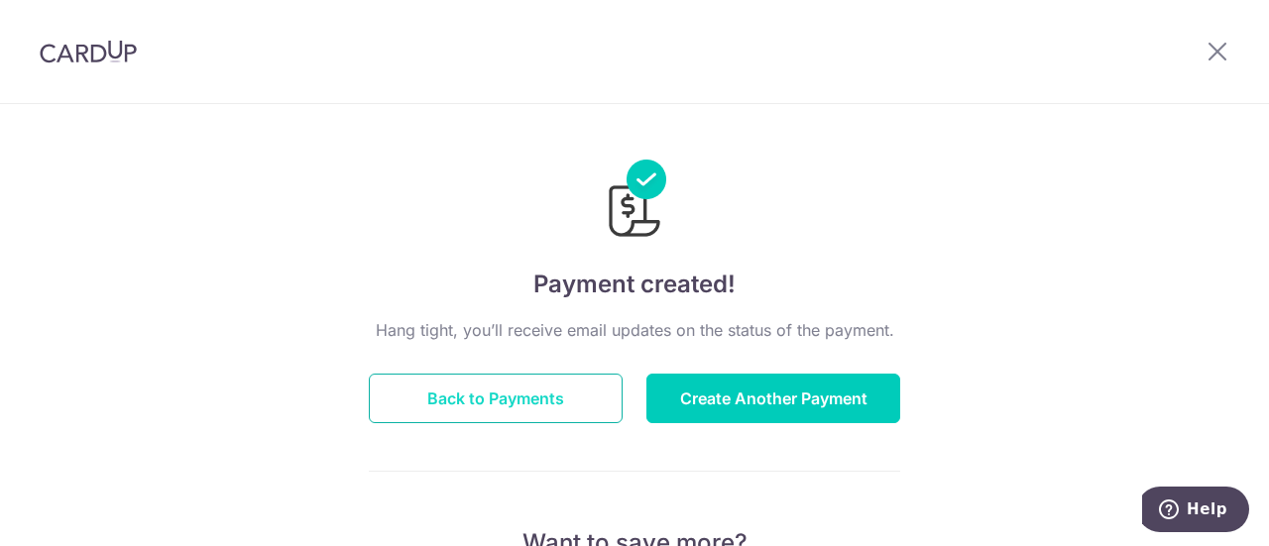
click at [503, 389] on button "Back to Payments" at bounding box center [496, 399] width 254 height 50
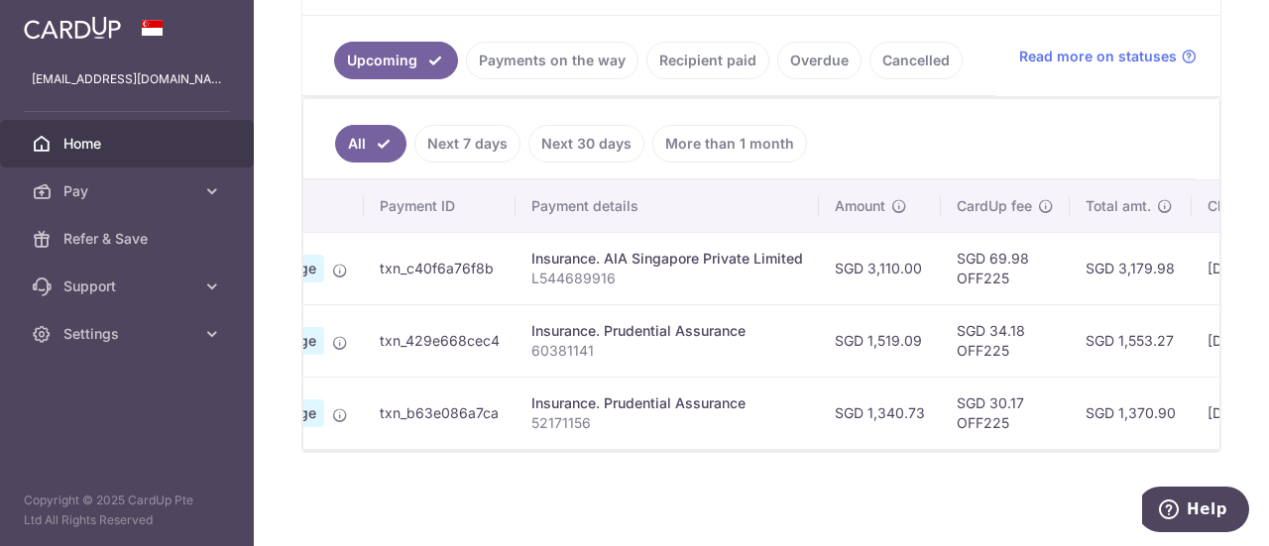
scroll to position [0, 276]
